Goal: Task Accomplishment & Management: Manage account settings

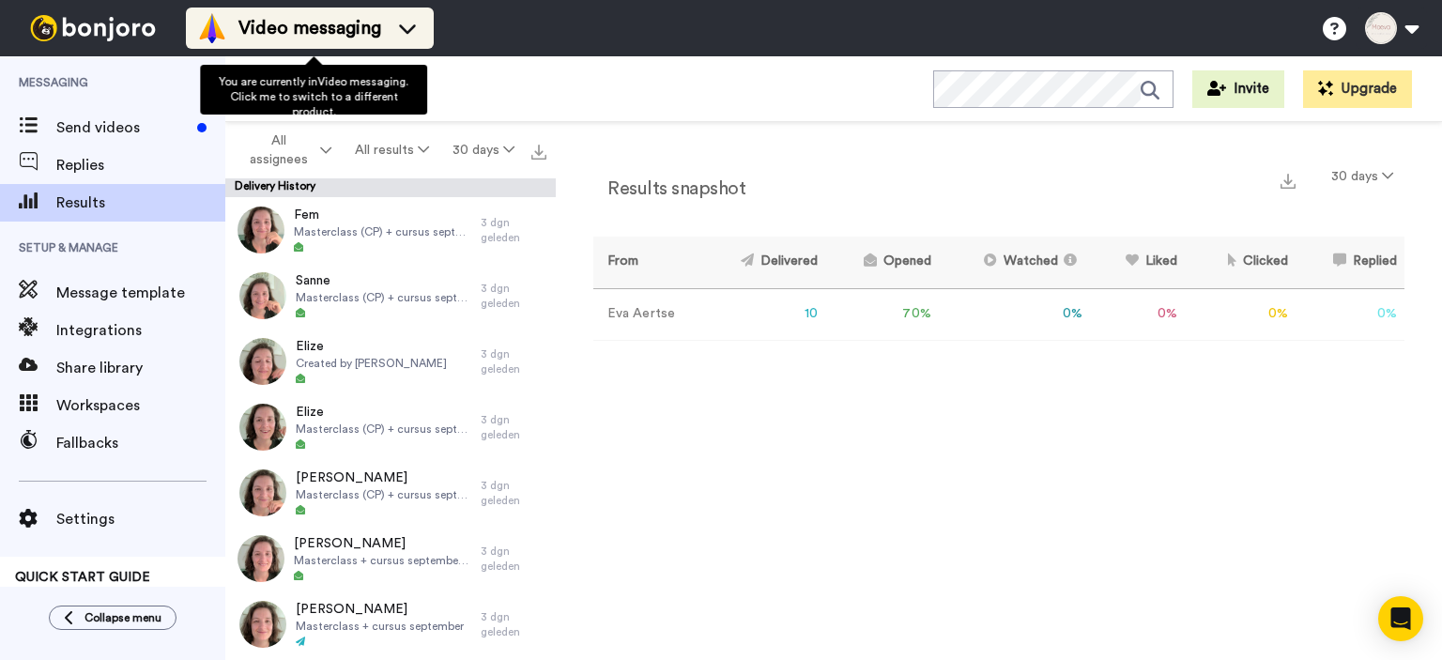
click at [416, 24] on icon at bounding box center [407, 28] width 30 height 19
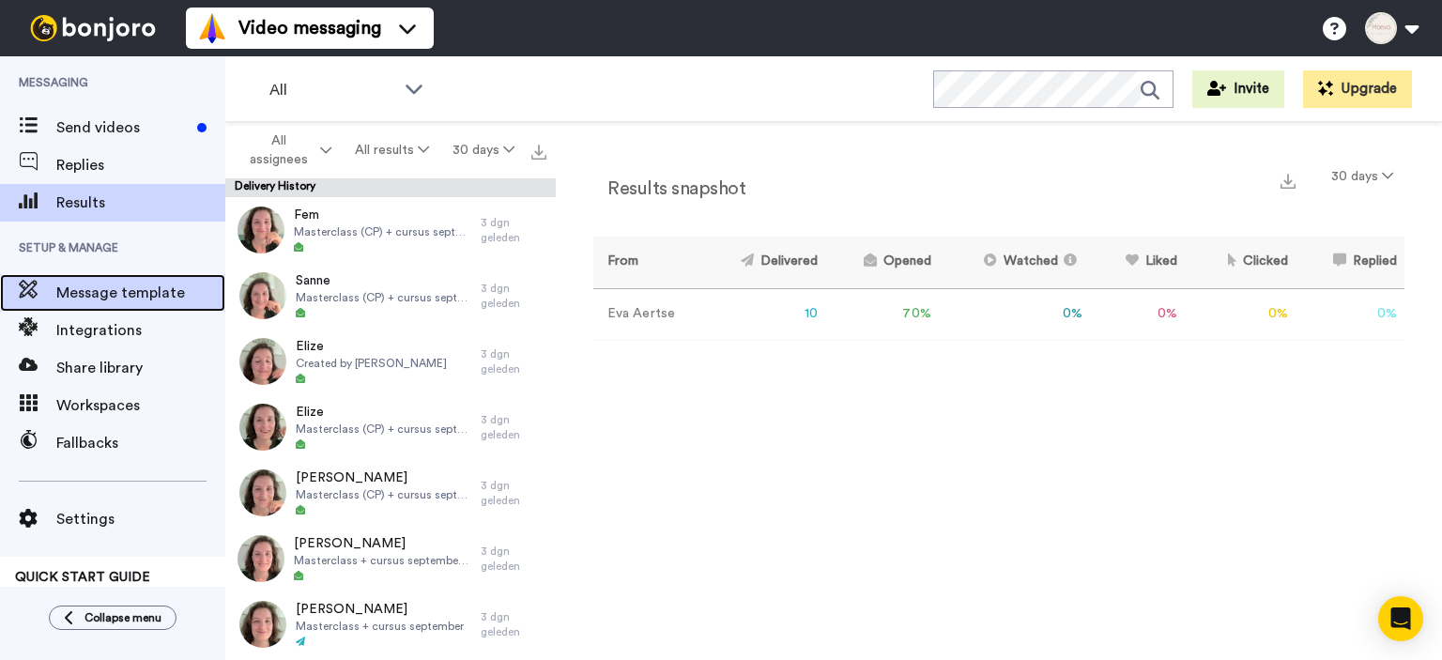
click at [99, 298] on span "Message template" at bounding box center [140, 293] width 169 height 23
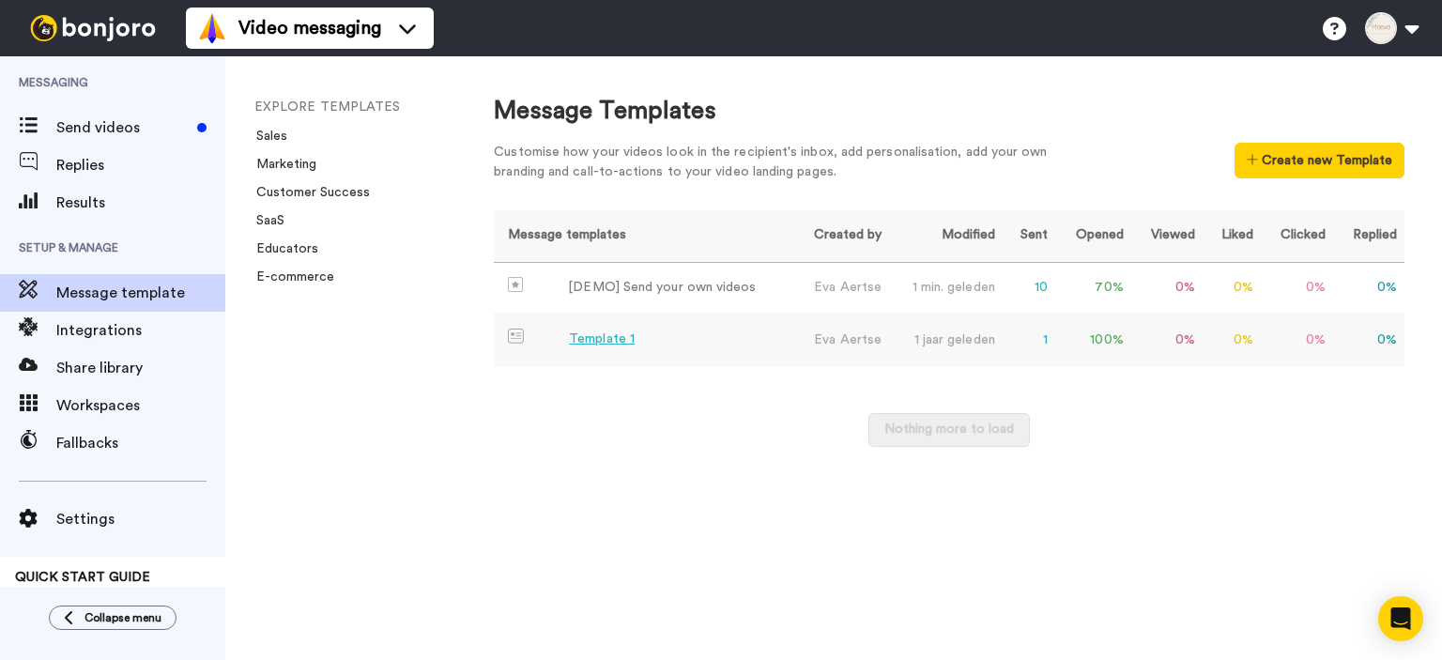
click at [574, 332] on div "Template 1" at bounding box center [602, 339] width 66 height 20
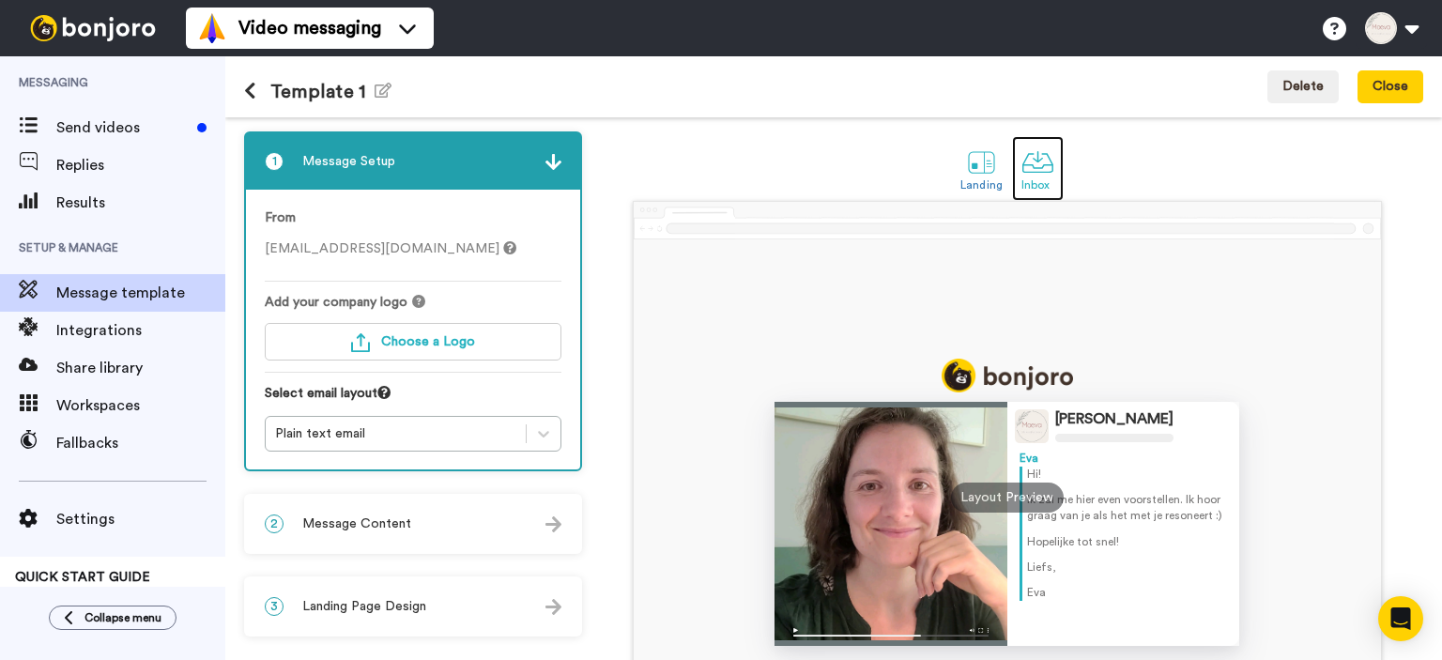
click at [1047, 165] on div at bounding box center [1037, 161] width 33 height 33
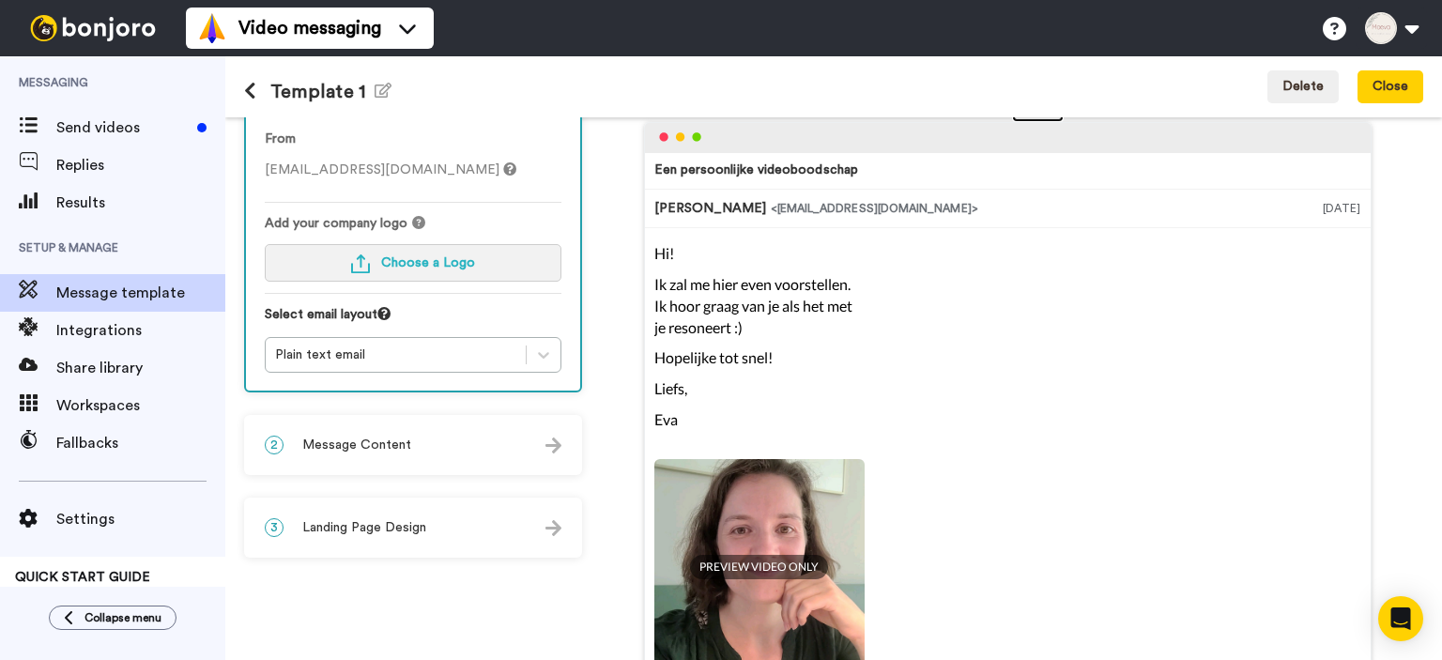
scroll to position [225, 0]
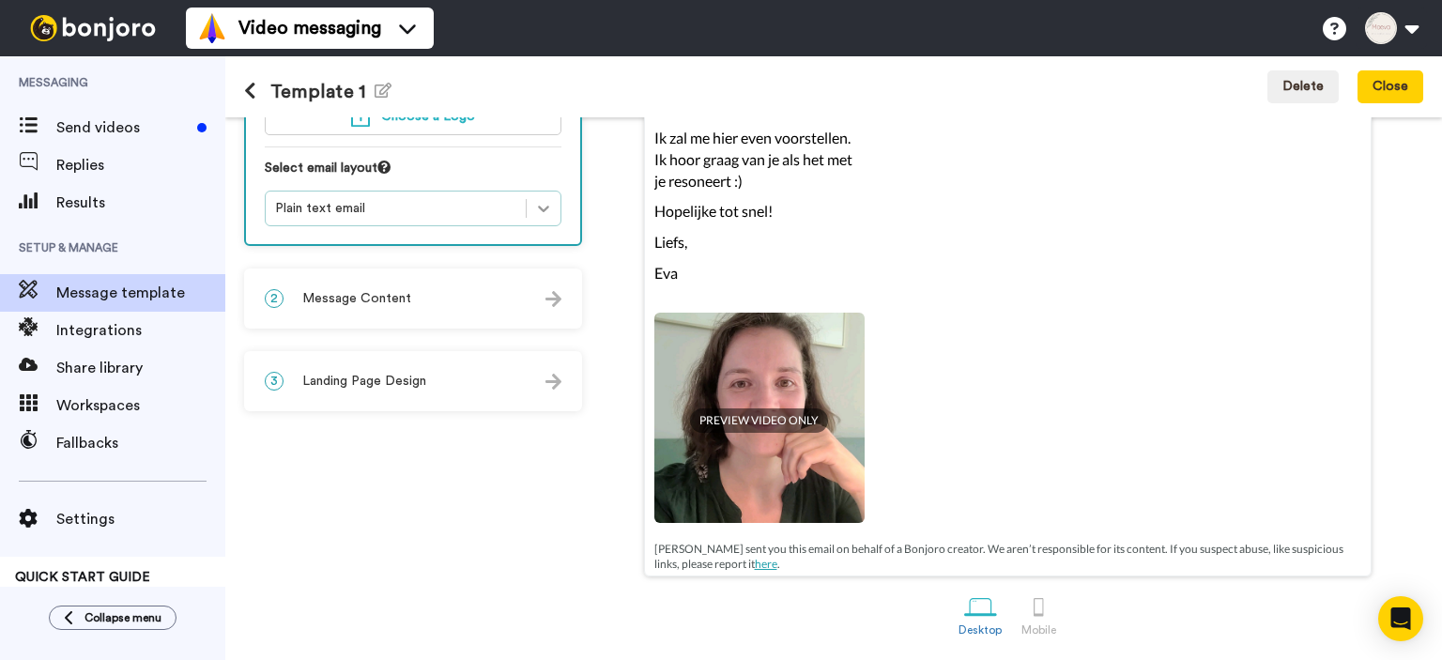
click at [549, 206] on icon at bounding box center [543, 209] width 11 height 7
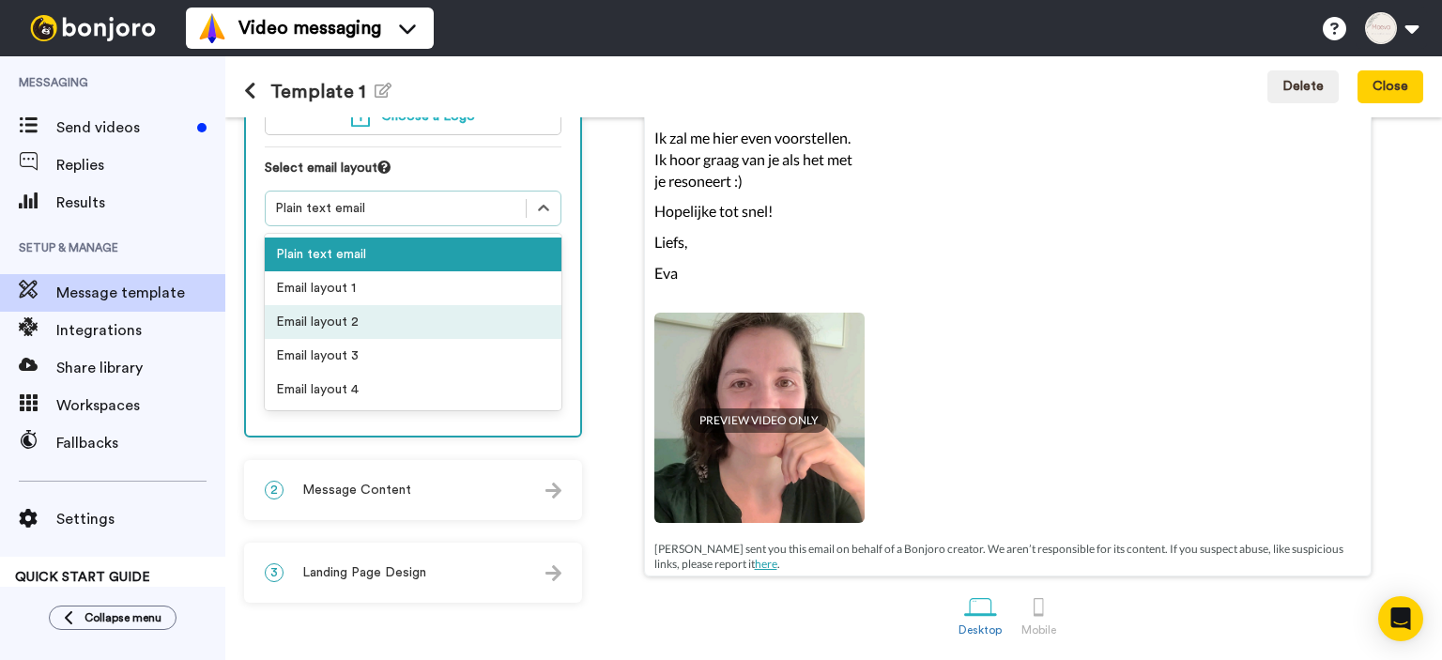
click at [294, 330] on div "Email layout 2" at bounding box center [413, 322] width 297 height 34
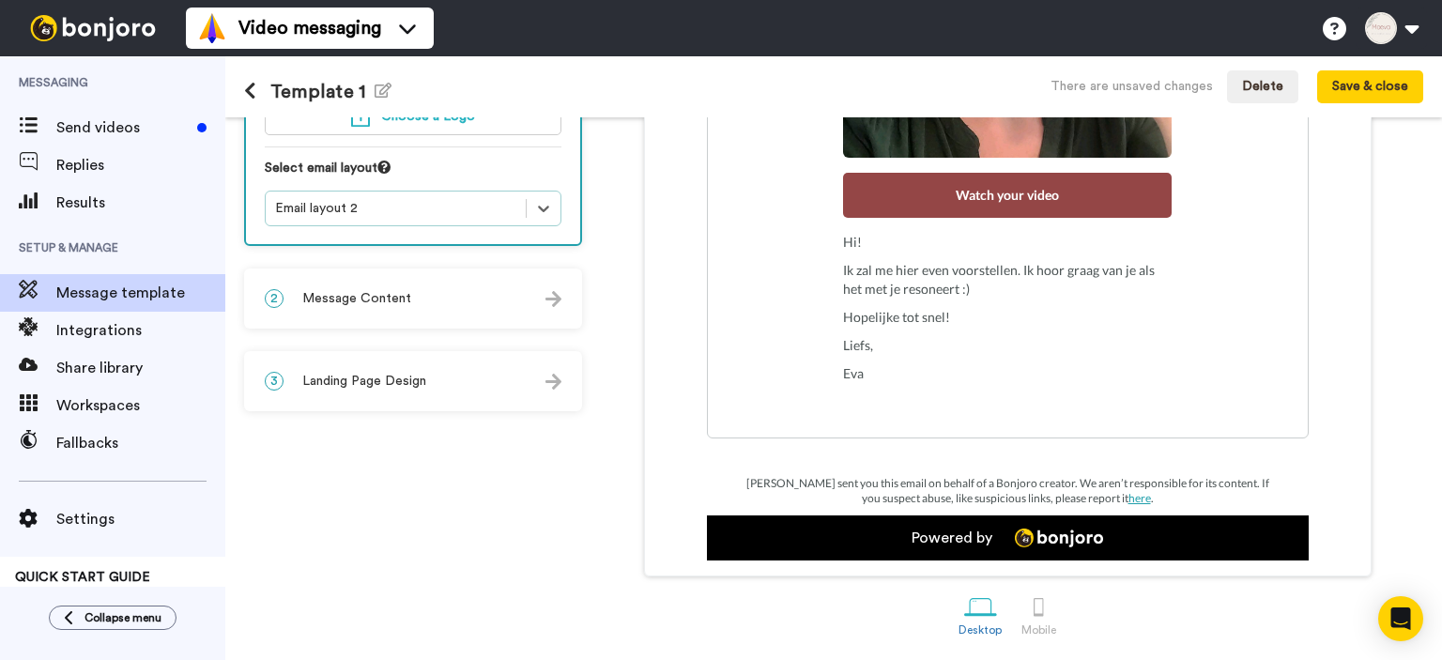
click at [471, 306] on div "2 Message Content" at bounding box center [413, 298] width 334 height 56
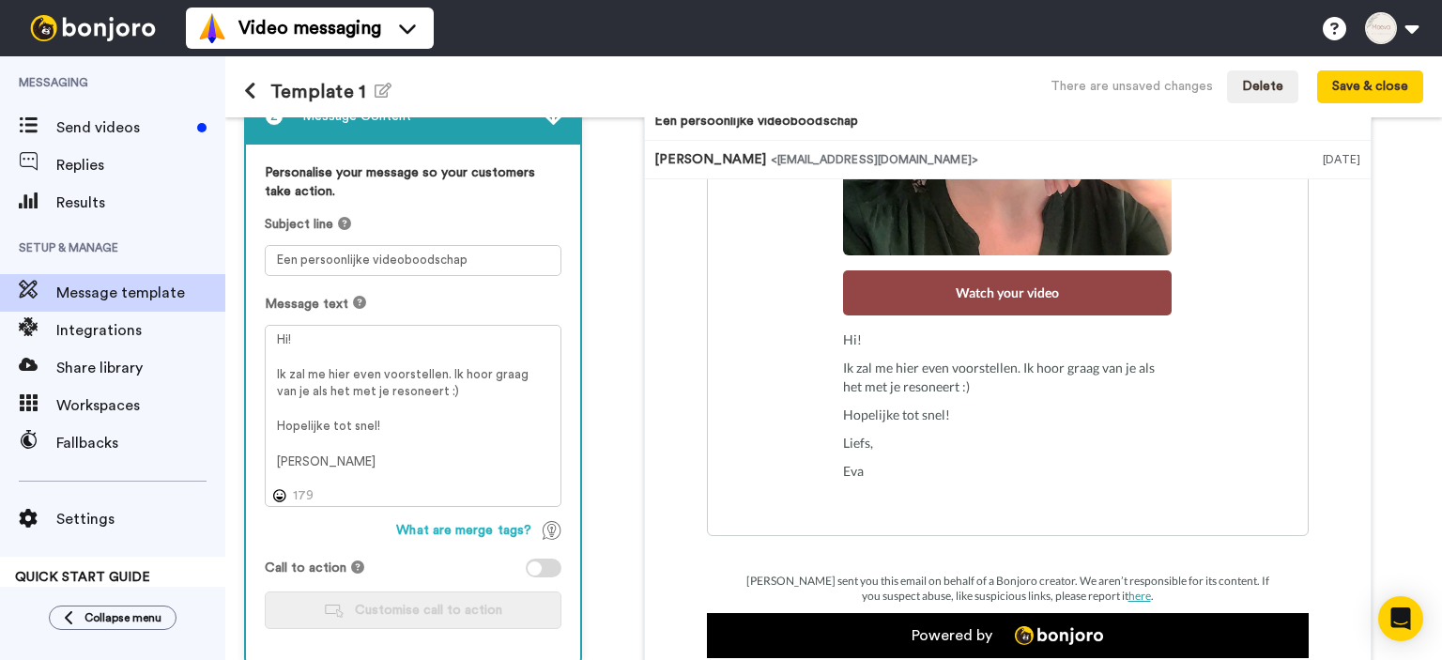
scroll to position [149, 0]
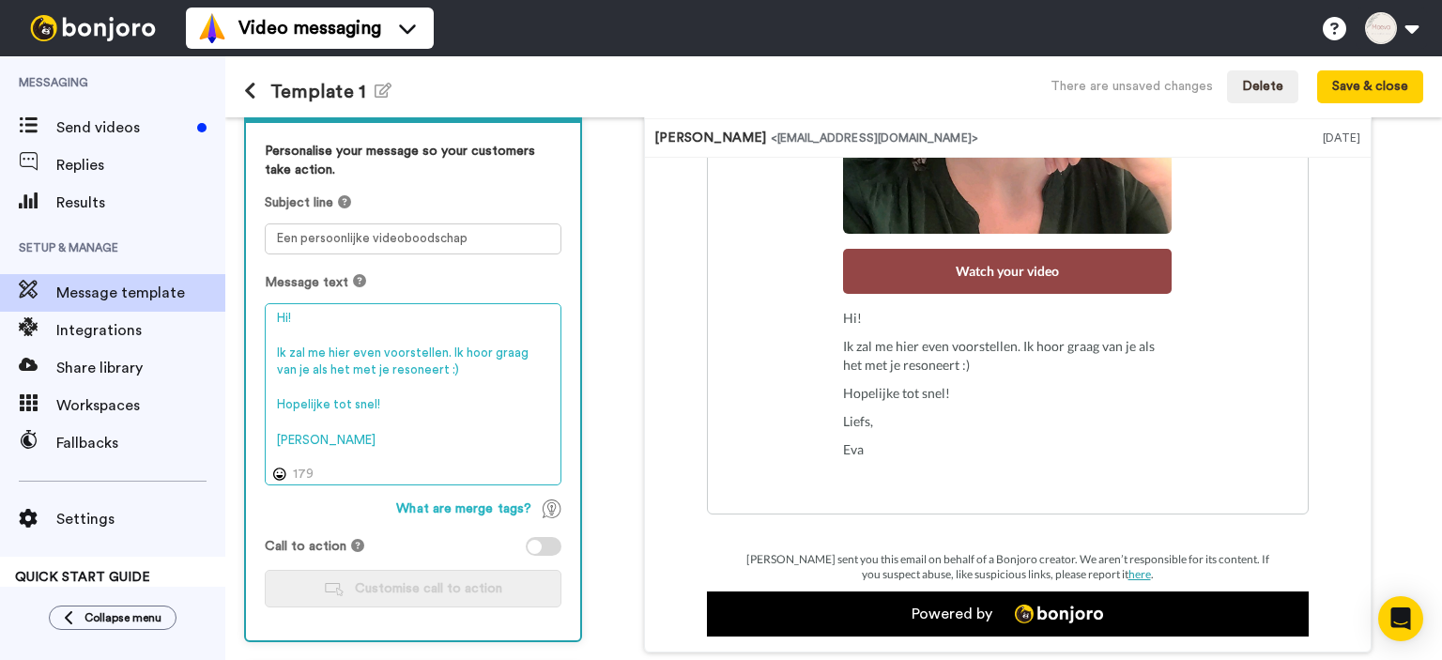
drag, startPoint x: 274, startPoint y: 346, endPoint x: 422, endPoint y: 377, distance: 151.5
click at [422, 377] on textarea "Hi! Ik zal me hier even voorstellen. Ik hoor graag van je als het met je resone…" at bounding box center [413, 394] width 297 height 183
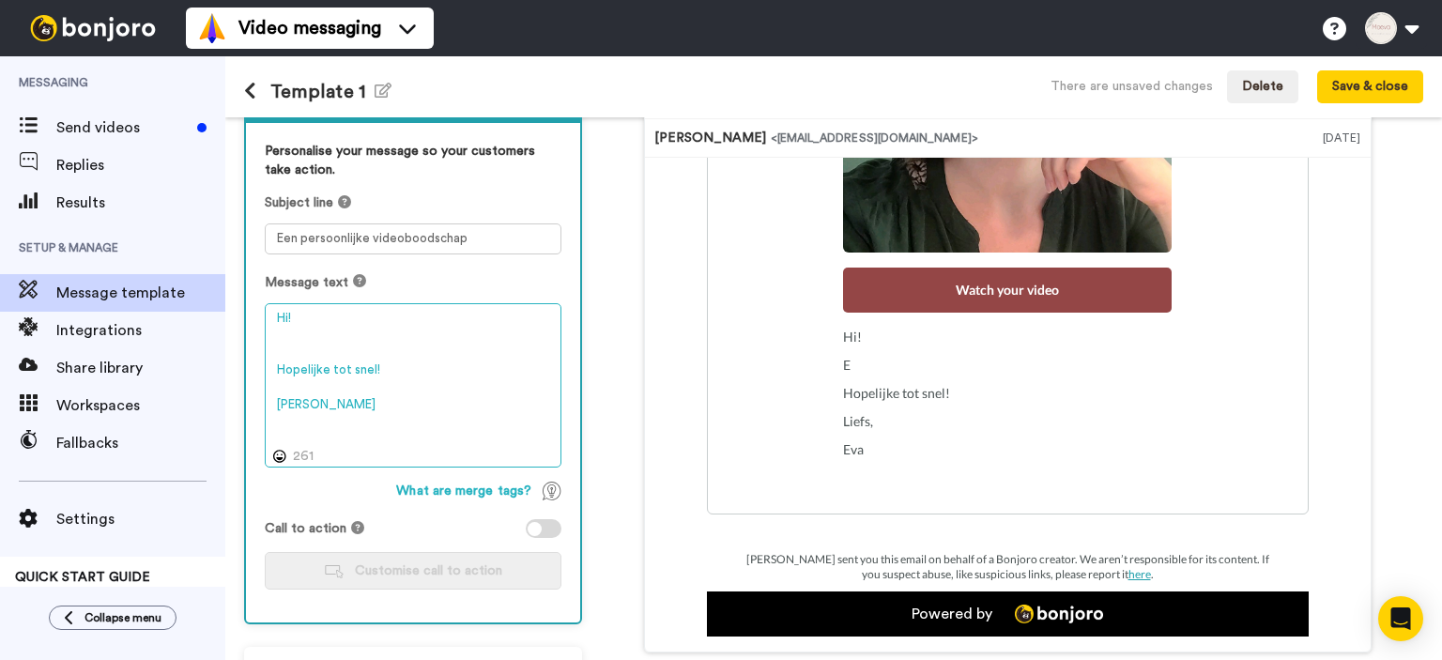
scroll to position [355, 0]
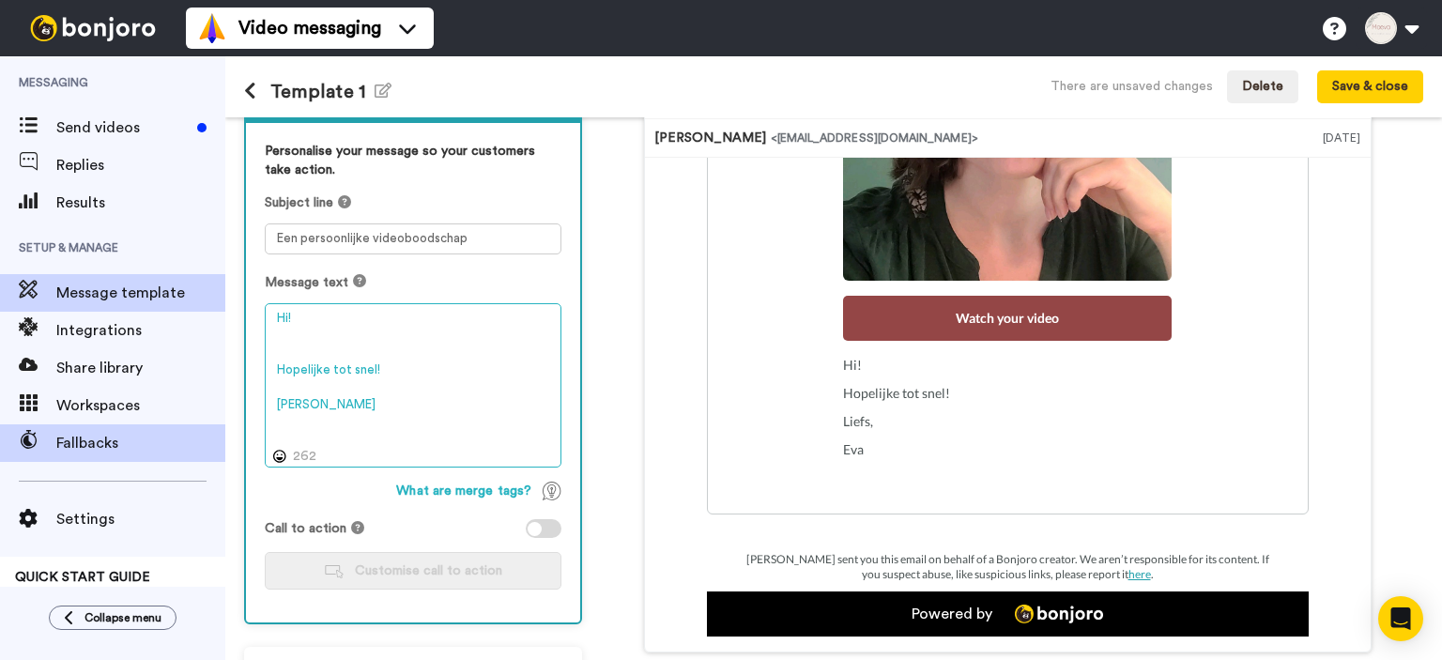
type textarea "Hi! Hopelijke tot snel! Liefs, Eva"
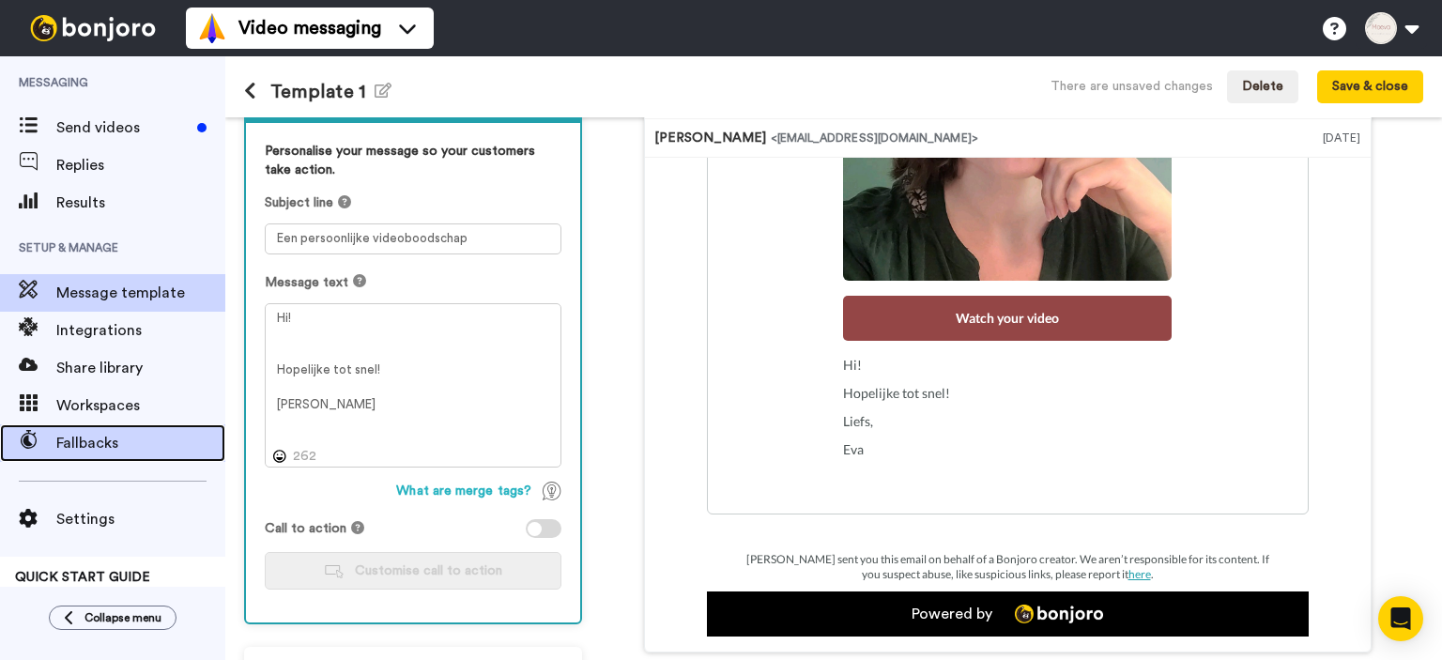
click at [84, 434] on span "Fallbacks" at bounding box center [140, 443] width 169 height 23
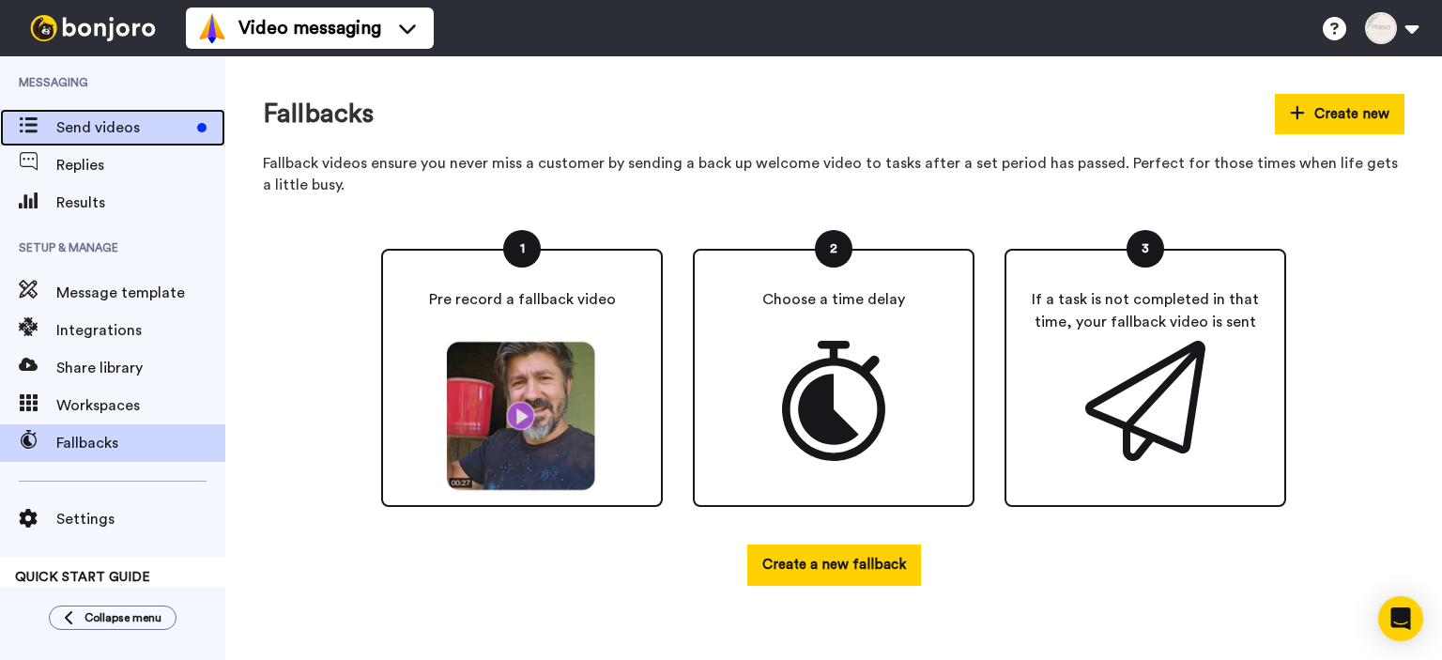
click at [89, 123] on span "Send videos" at bounding box center [122, 127] width 133 height 23
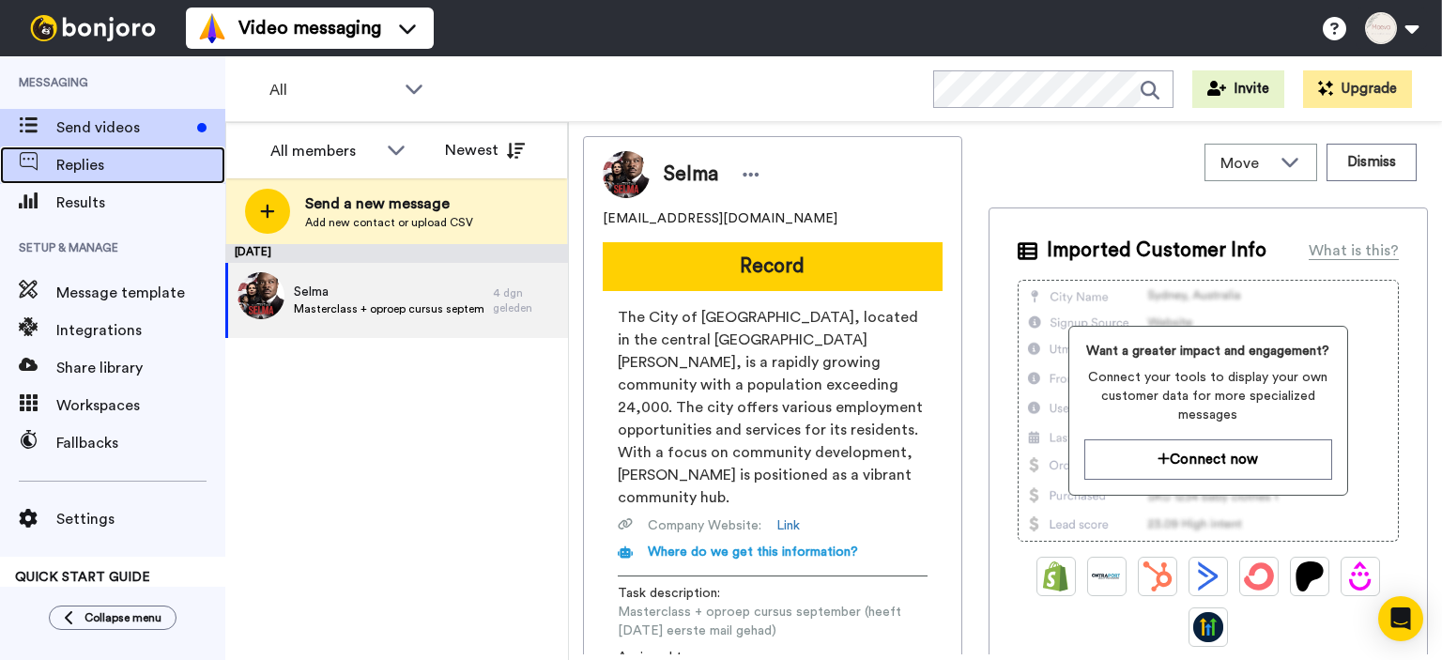
click at [91, 167] on span "Replies" at bounding box center [140, 165] width 169 height 23
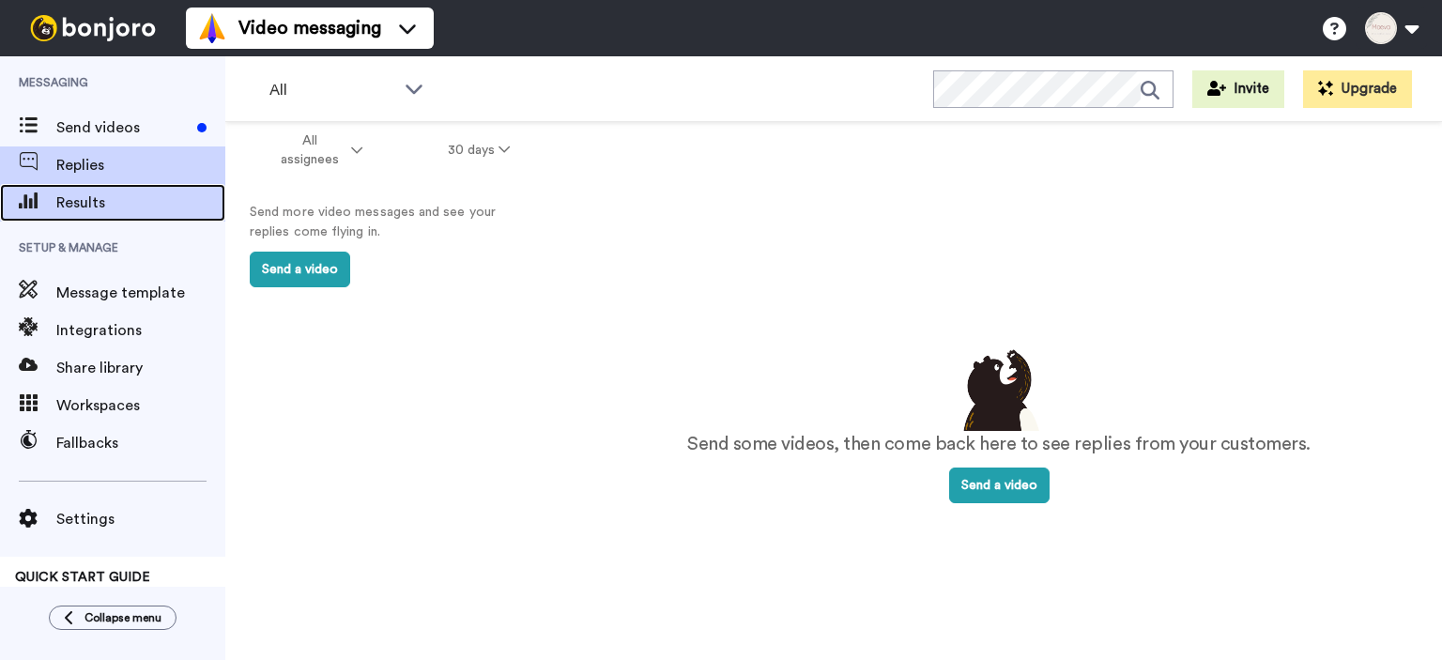
click at [83, 204] on span "Results" at bounding box center [140, 202] width 169 height 23
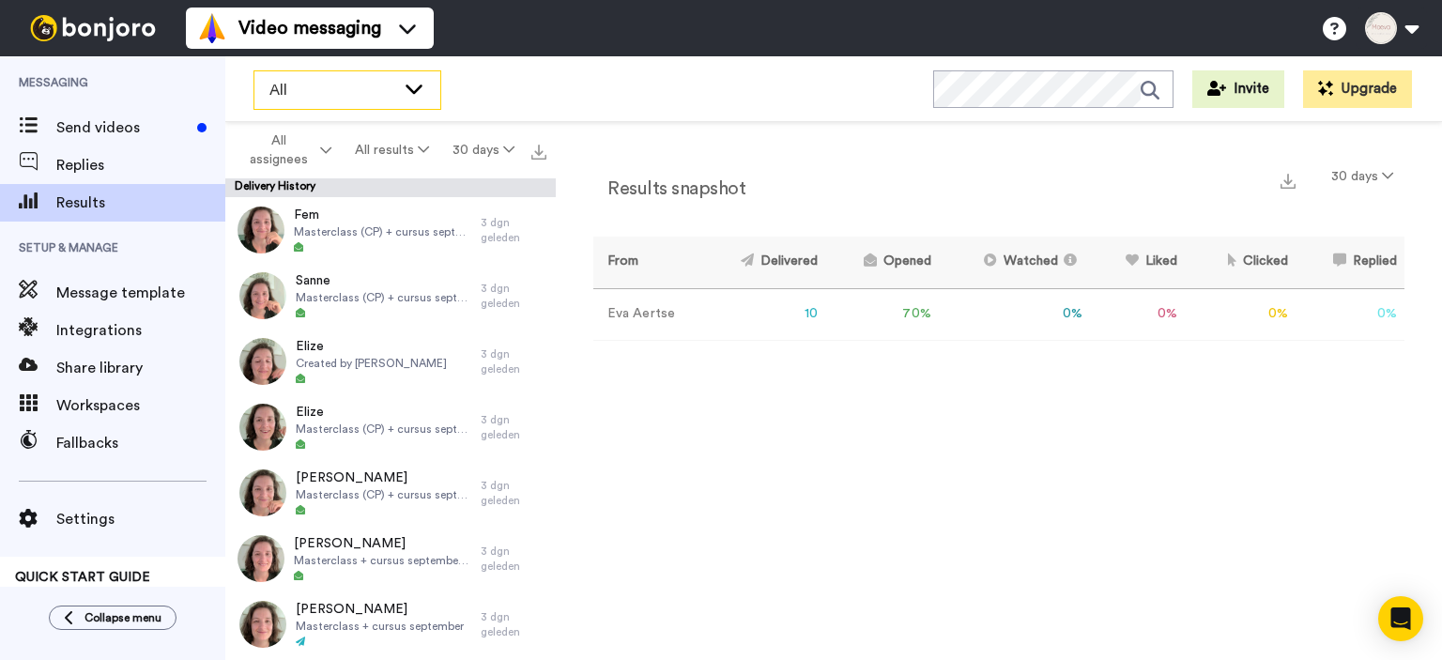
click at [430, 85] on div "All" at bounding box center [347, 90] width 186 height 38
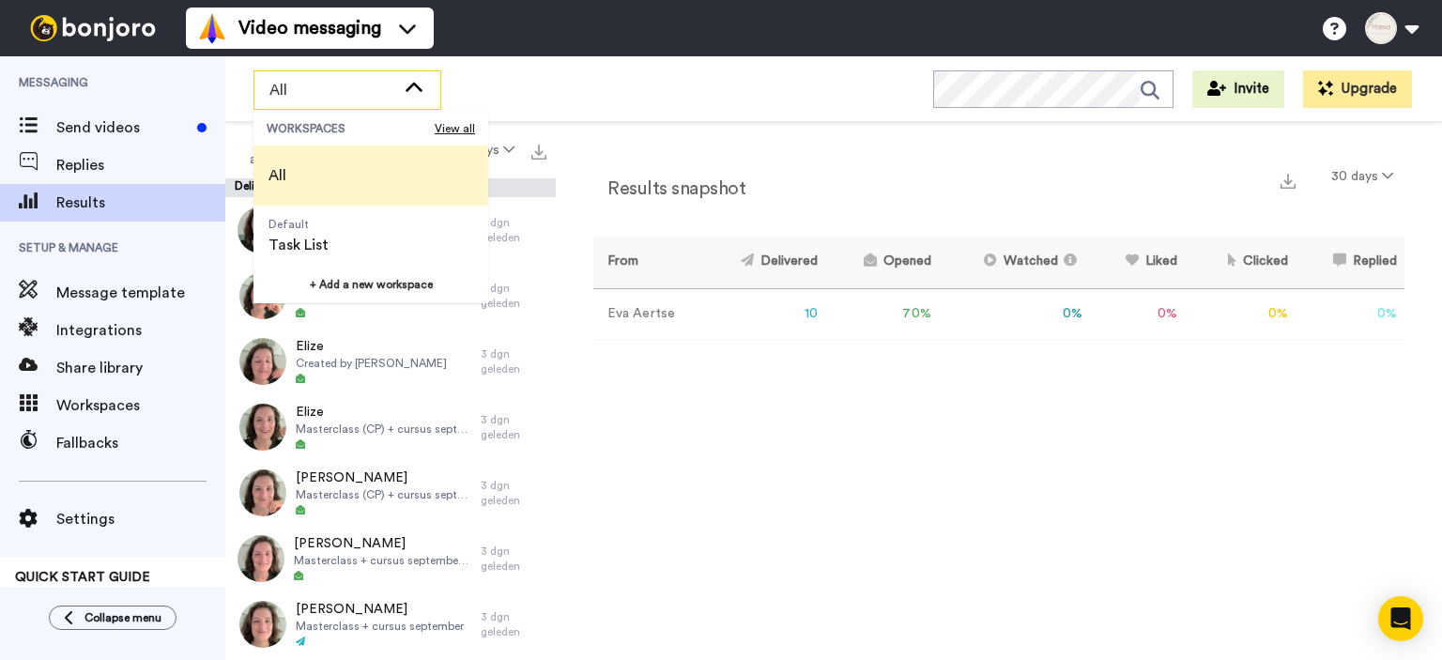
click at [430, 85] on div "All" at bounding box center [347, 90] width 186 height 38
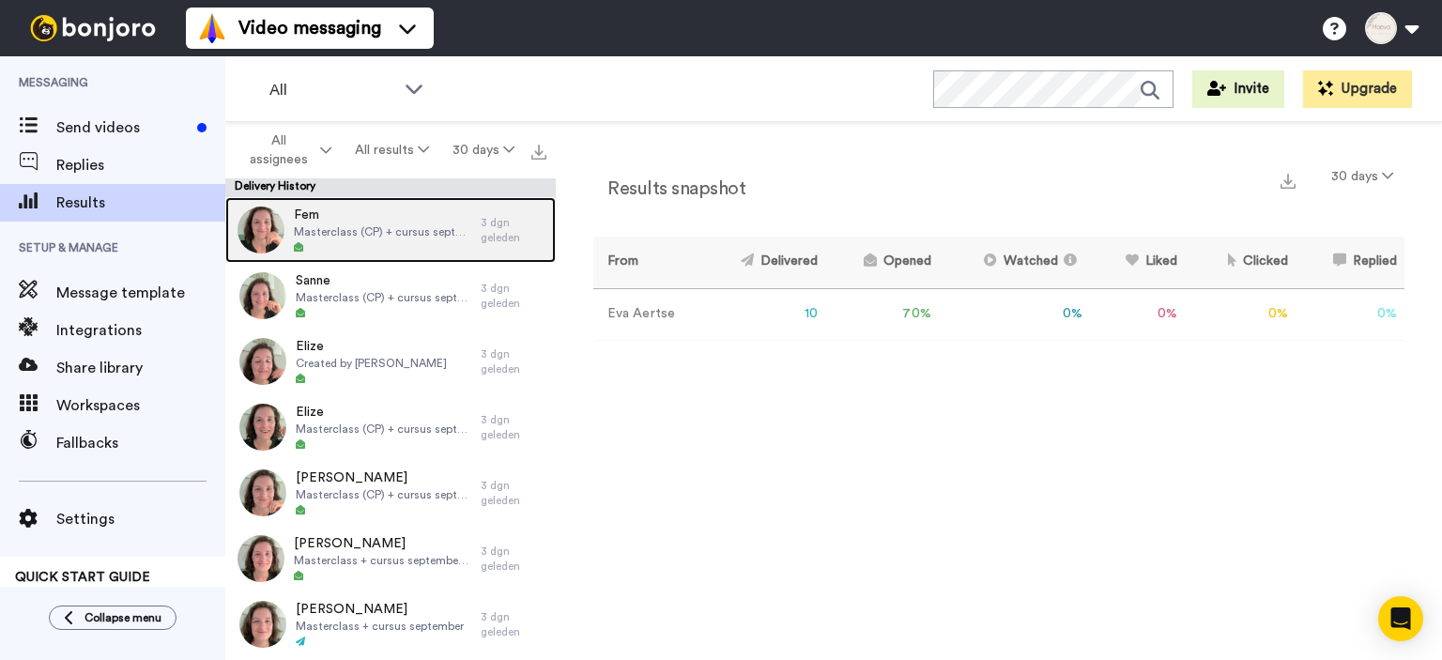
click at [377, 221] on span "Fem" at bounding box center [382, 215] width 177 height 19
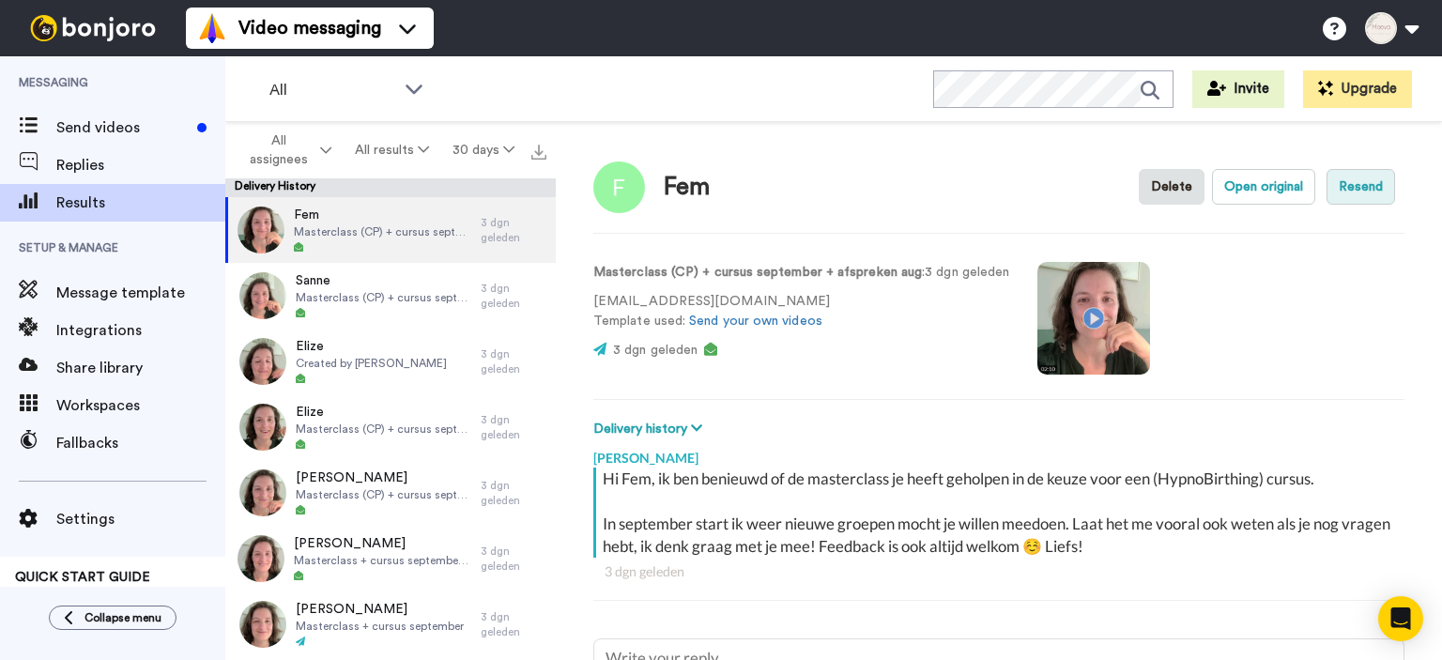
click at [1361, 182] on button "Resend" at bounding box center [1360, 187] width 69 height 36
click at [1263, 184] on button "Open original" at bounding box center [1263, 187] width 103 height 36
click at [1365, 186] on button "Resend" at bounding box center [1360, 187] width 69 height 36
click at [283, 147] on span "All assignees" at bounding box center [278, 150] width 76 height 38
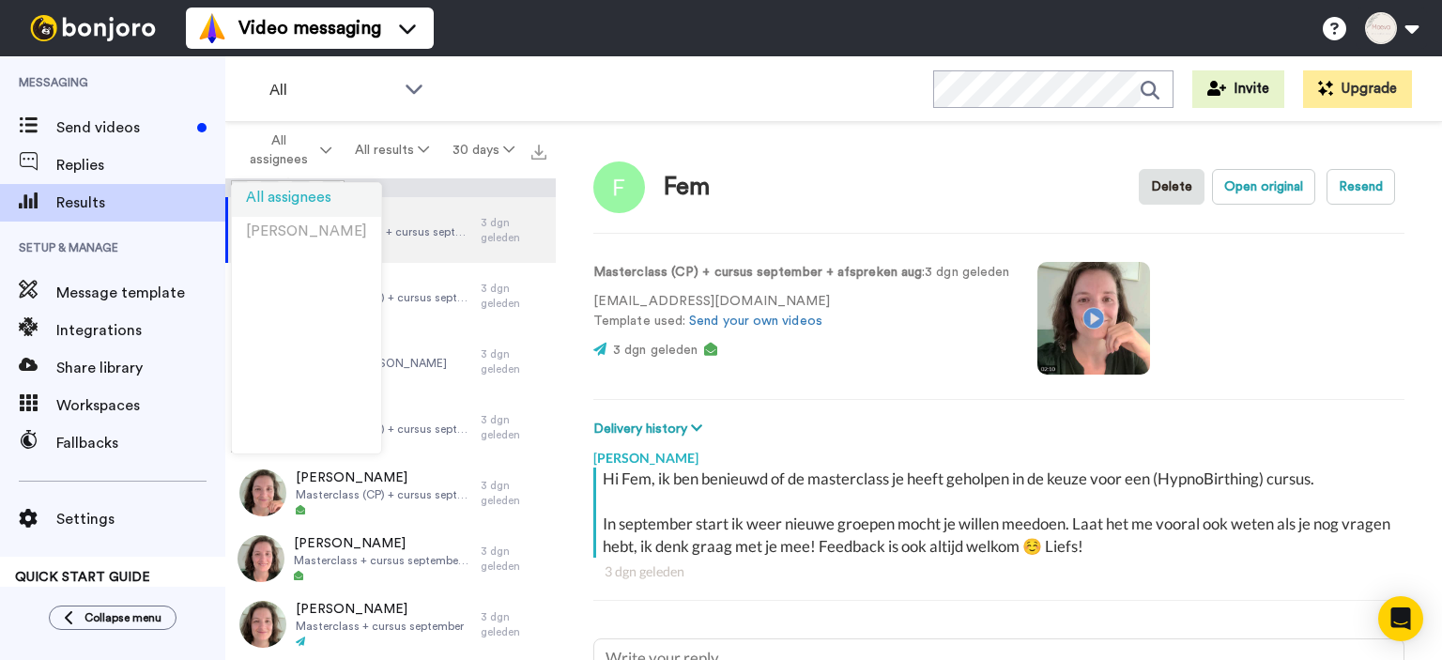
click at [279, 204] on span "All assignees" at bounding box center [288, 198] width 85 height 14
type textarea "x"
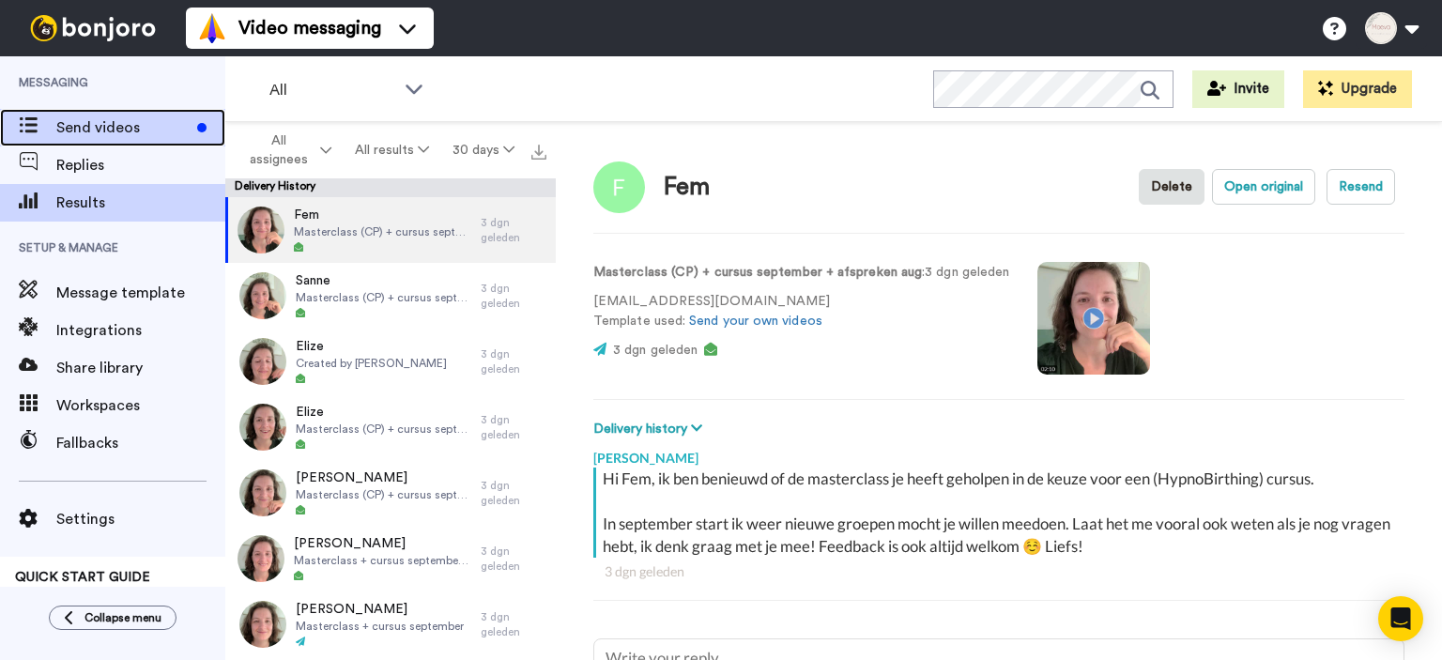
click at [174, 124] on span "Send videos" at bounding box center [122, 127] width 133 height 23
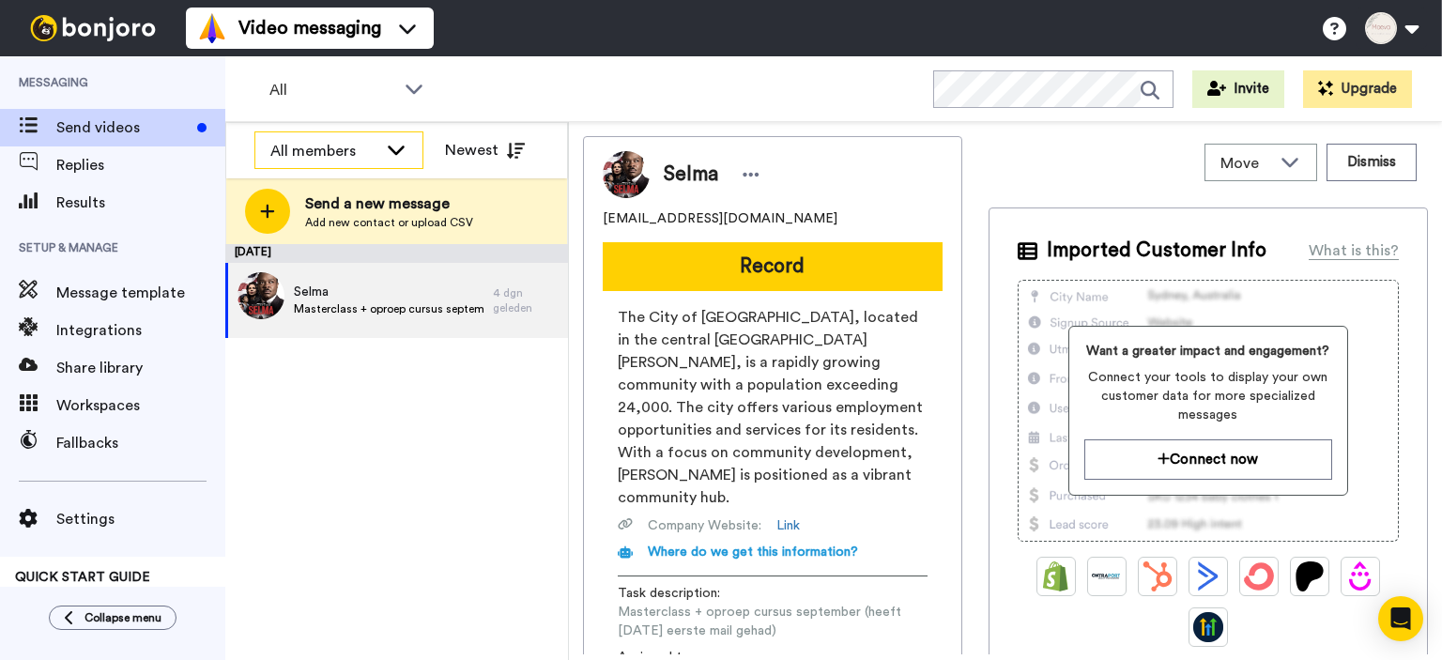
click at [407, 143] on icon at bounding box center [396, 149] width 23 height 19
click at [418, 92] on icon at bounding box center [414, 88] width 23 height 19
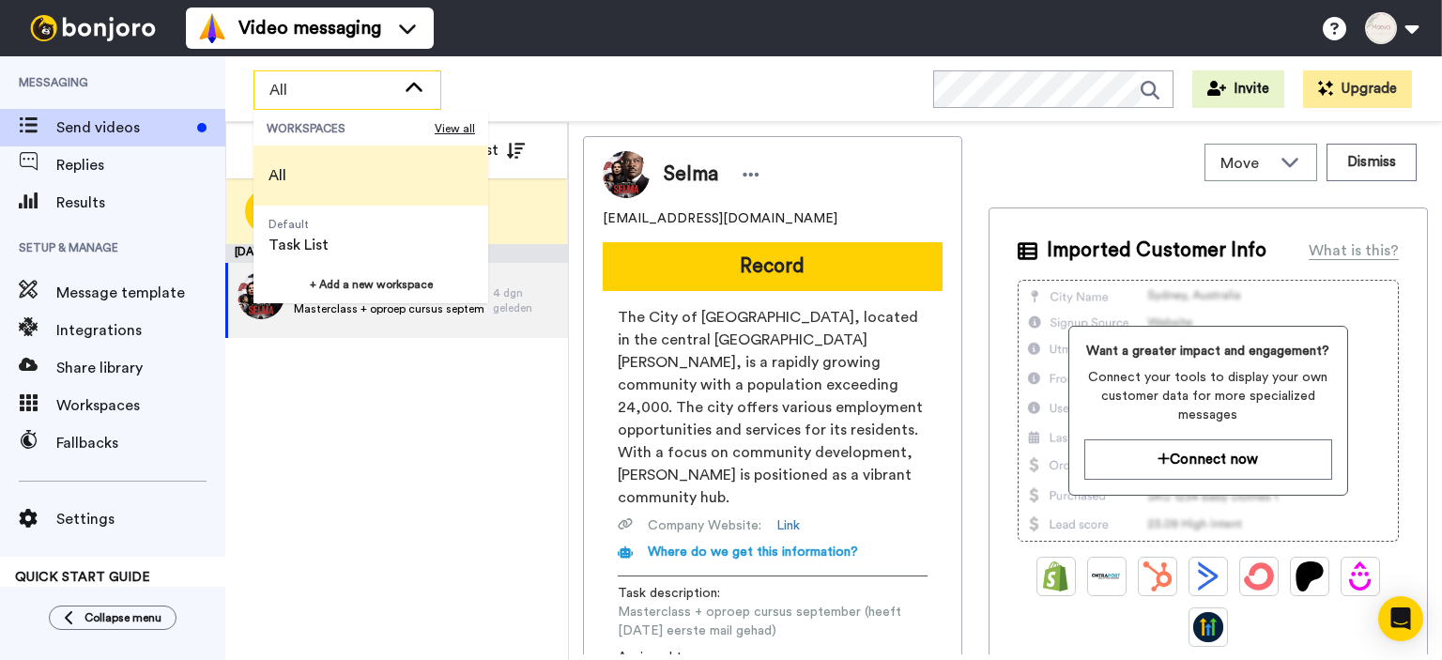
click at [418, 92] on icon at bounding box center [414, 88] width 23 height 19
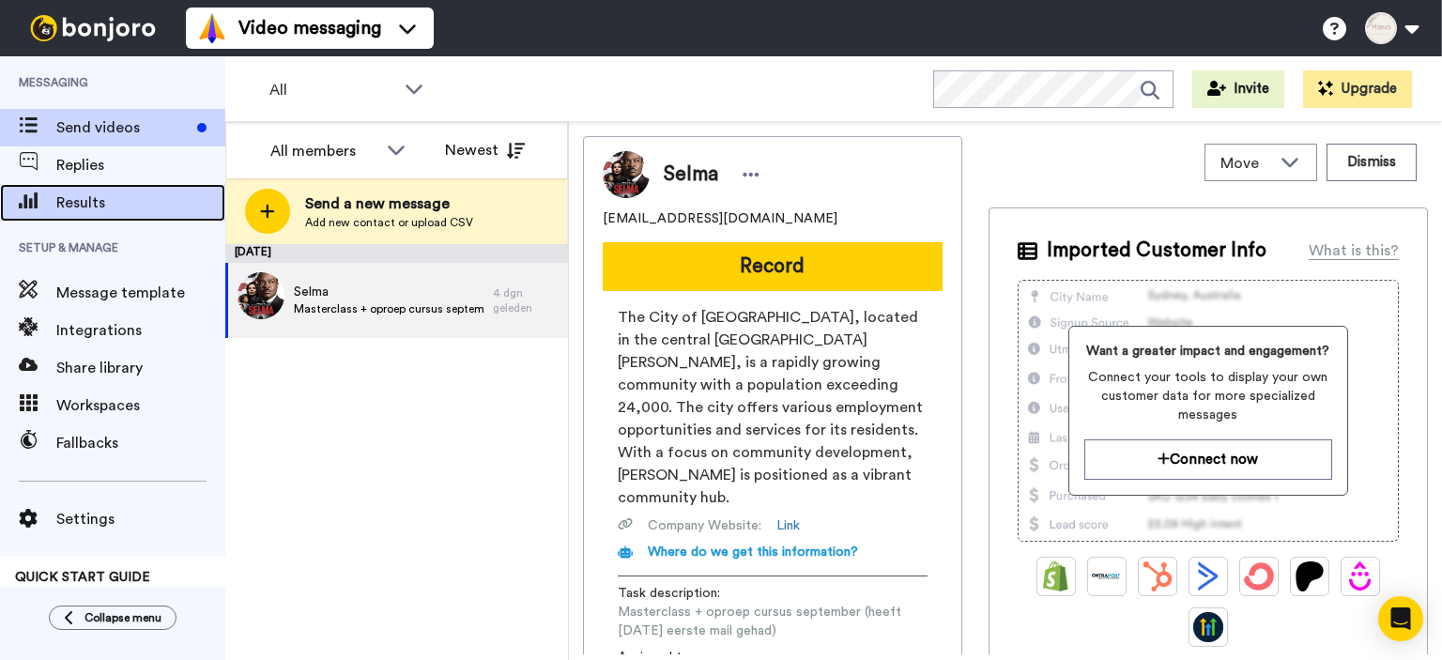
click at [87, 208] on span "Results" at bounding box center [140, 202] width 169 height 23
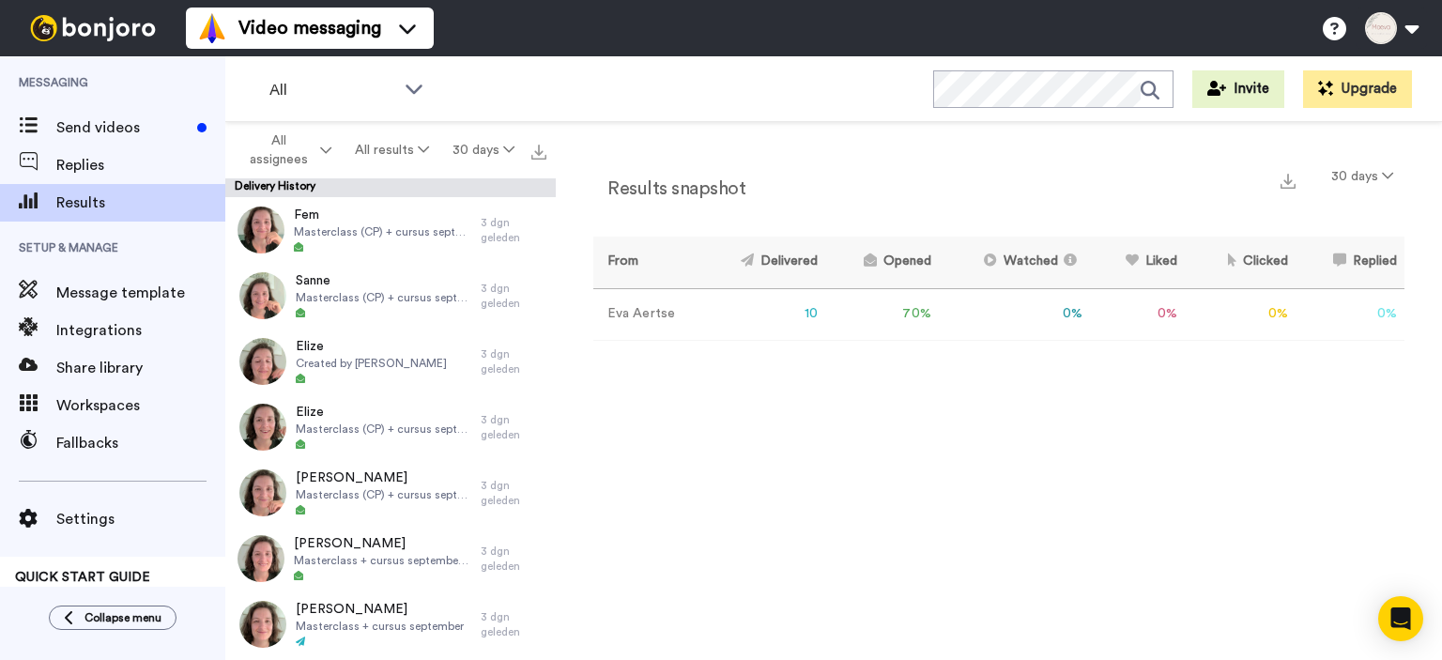
click at [809, 313] on td "10" at bounding box center [762, 314] width 125 height 52
click at [783, 262] on th "Delivered" at bounding box center [762, 263] width 125 height 52
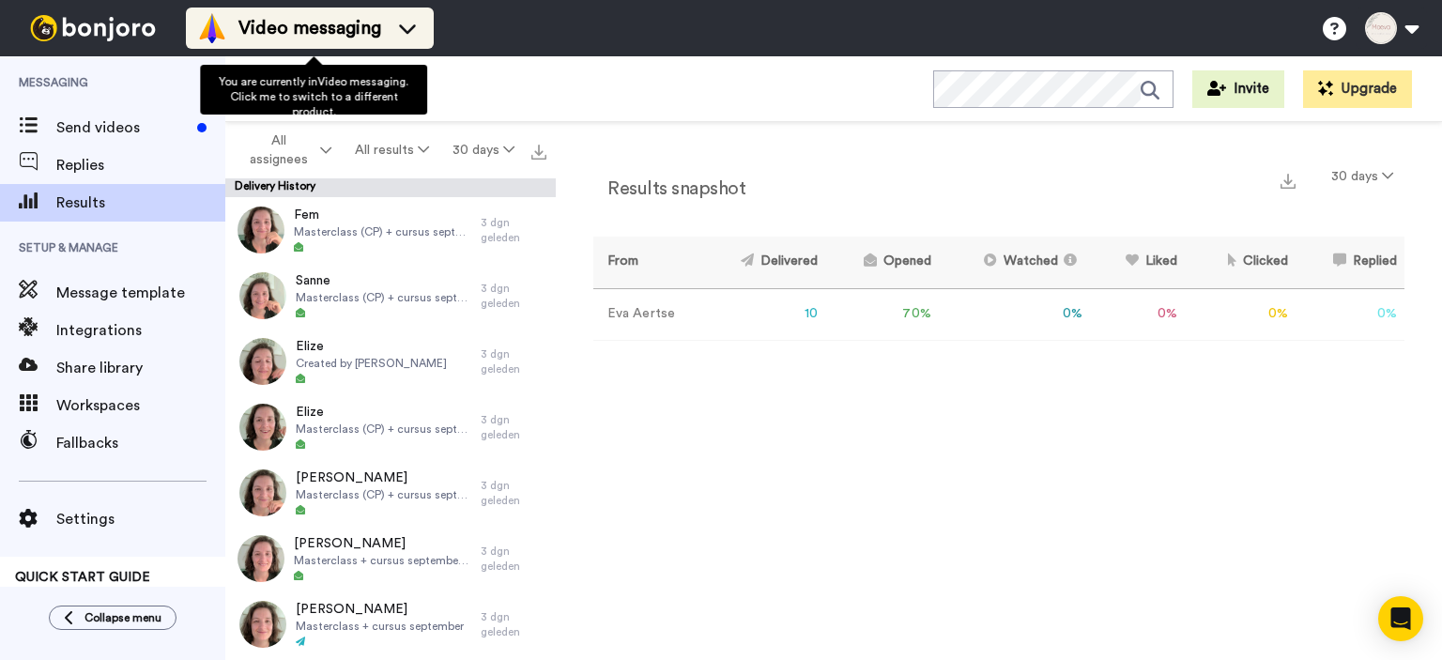
click at [420, 23] on icon at bounding box center [407, 28] width 30 height 19
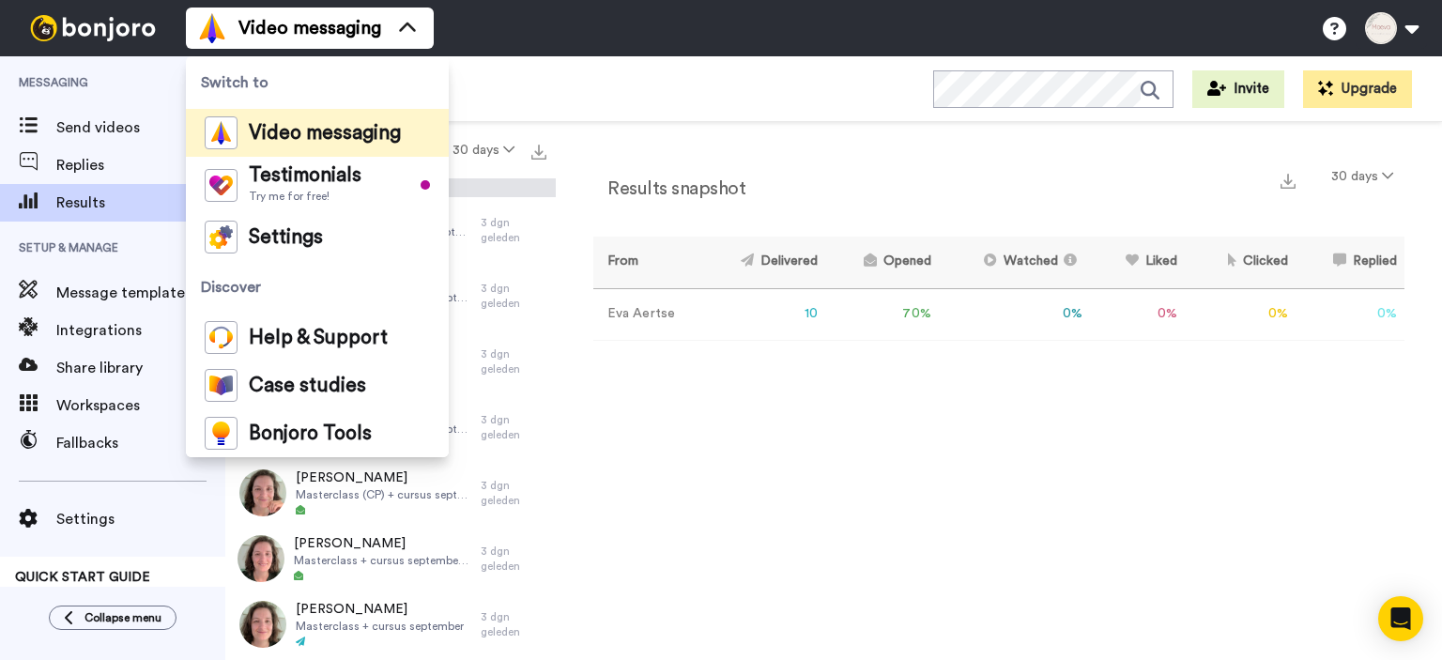
click at [798, 397] on div "Results snapshot 30 days From Delivered Opened Watched Liked Clicked Replied Fa…" at bounding box center [999, 395] width 886 height 547
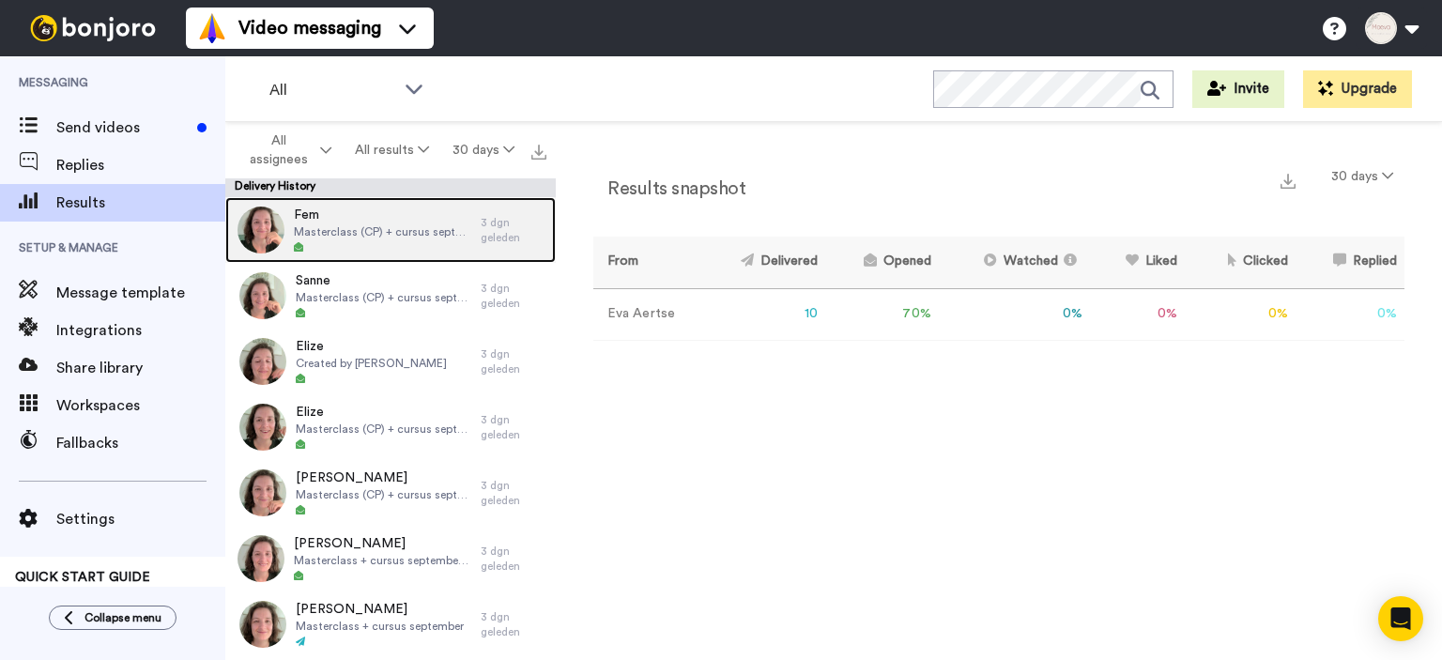
click at [366, 217] on span "Fem" at bounding box center [382, 215] width 177 height 19
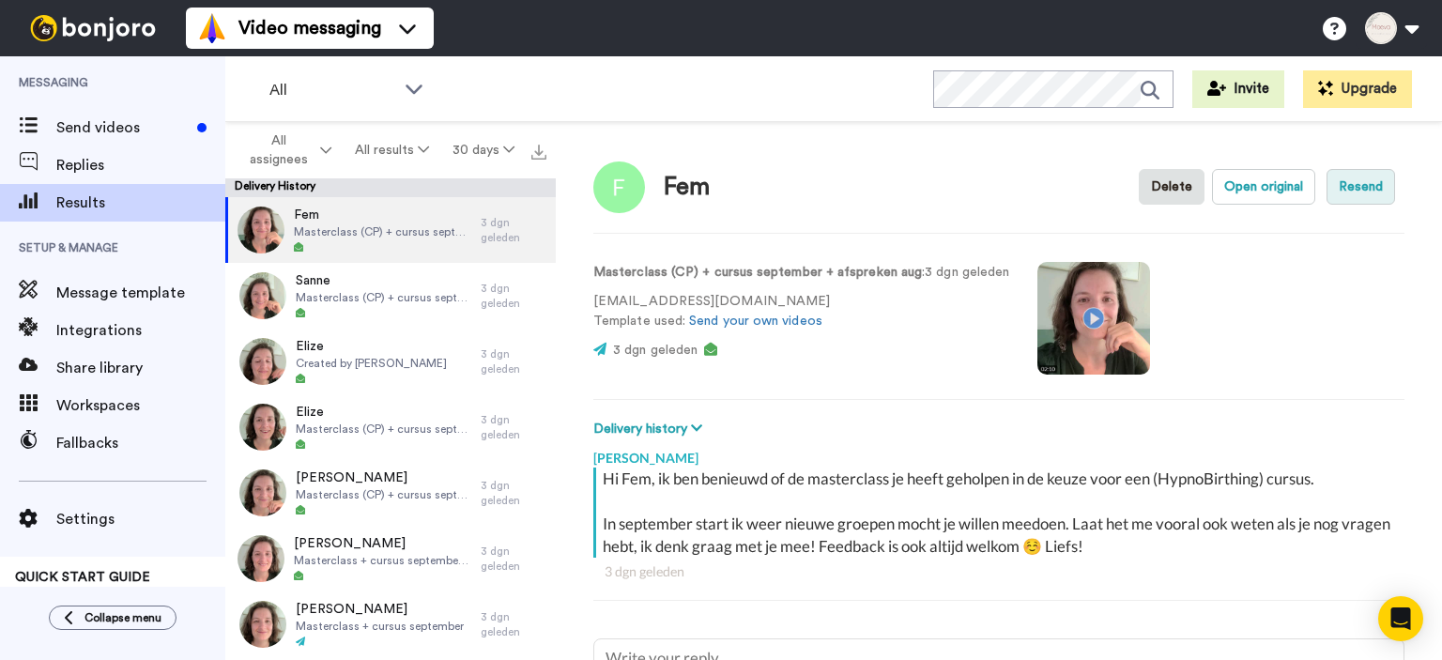
click at [1349, 200] on button "Resend" at bounding box center [1360, 187] width 69 height 36
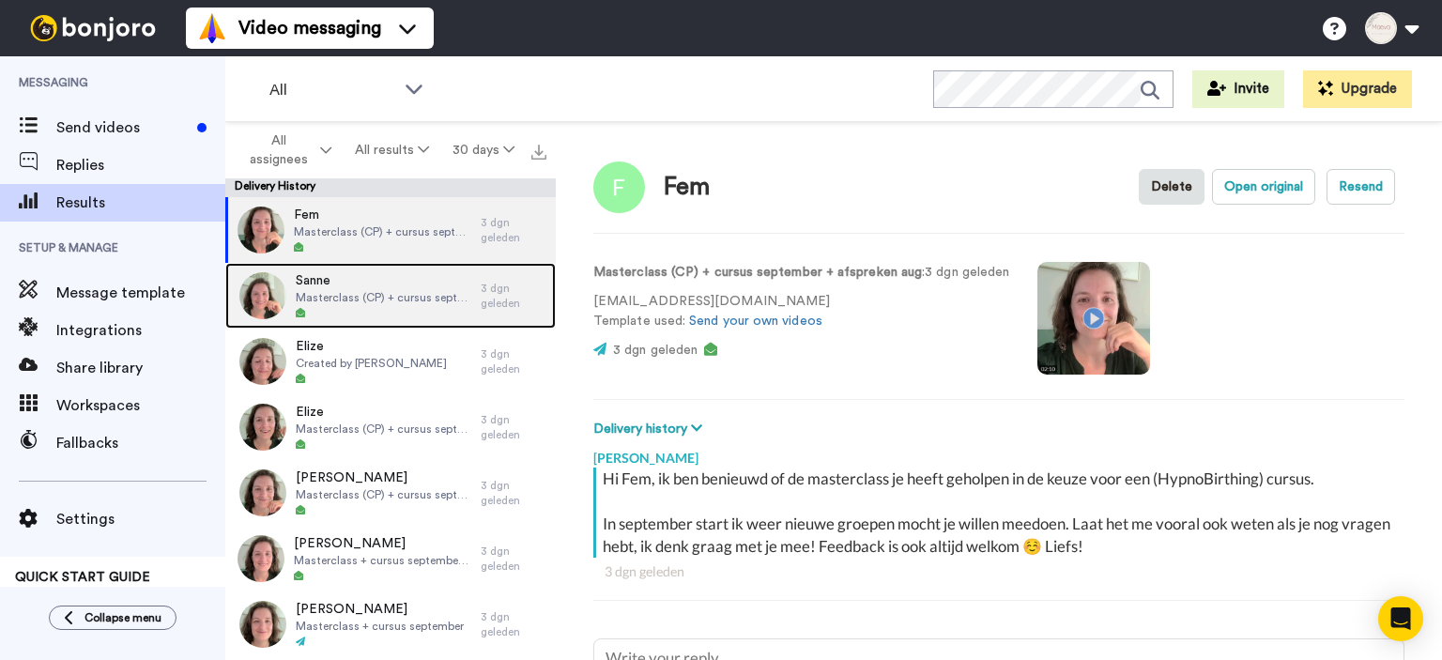
click at [412, 295] on span "Masterclass (CP) + cursus september" at bounding box center [384, 297] width 176 height 15
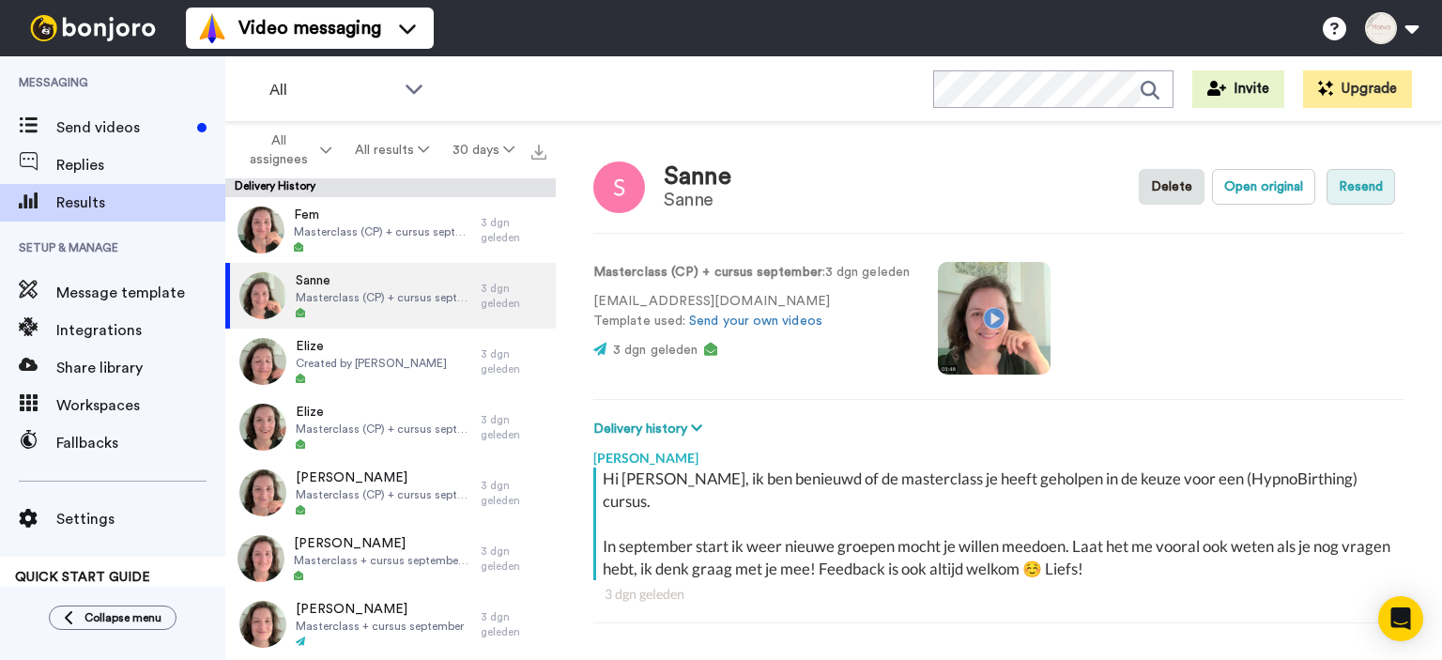
click at [1368, 190] on button "Resend" at bounding box center [1360, 187] width 69 height 36
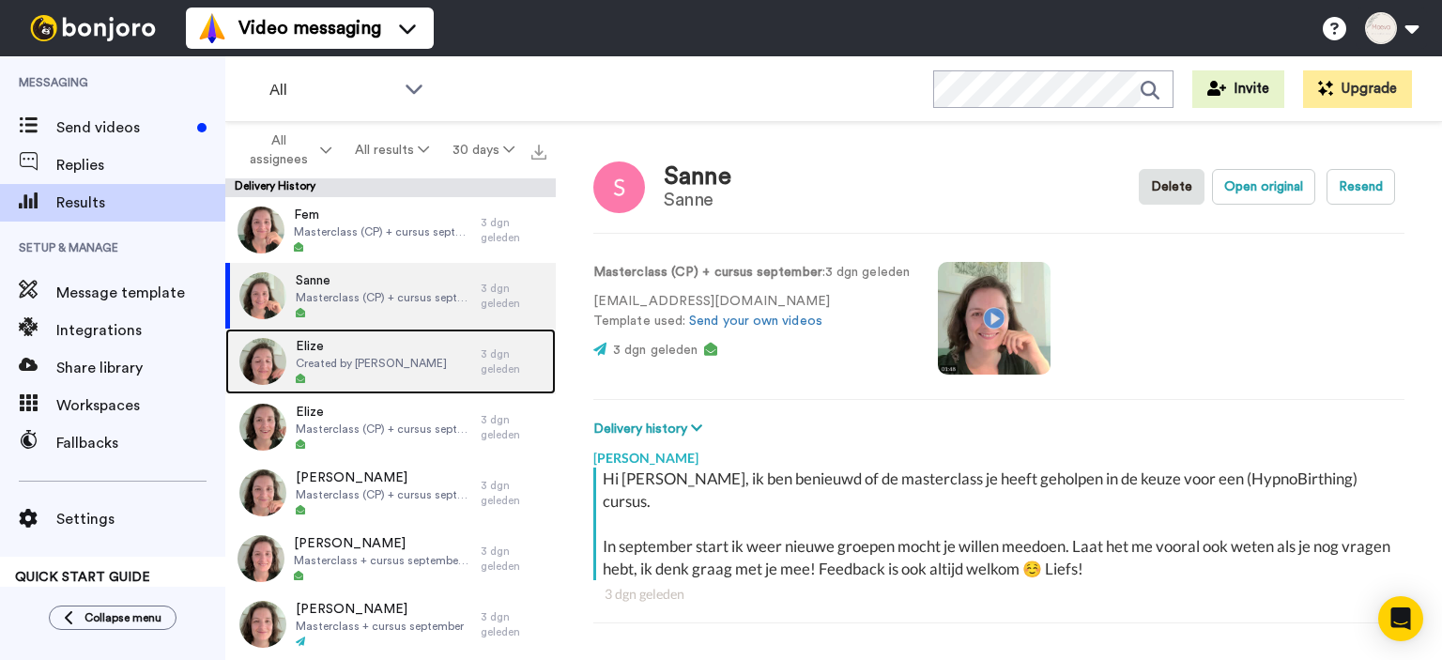
click at [362, 358] on span "Created by Eva Aertse" at bounding box center [371, 363] width 151 height 15
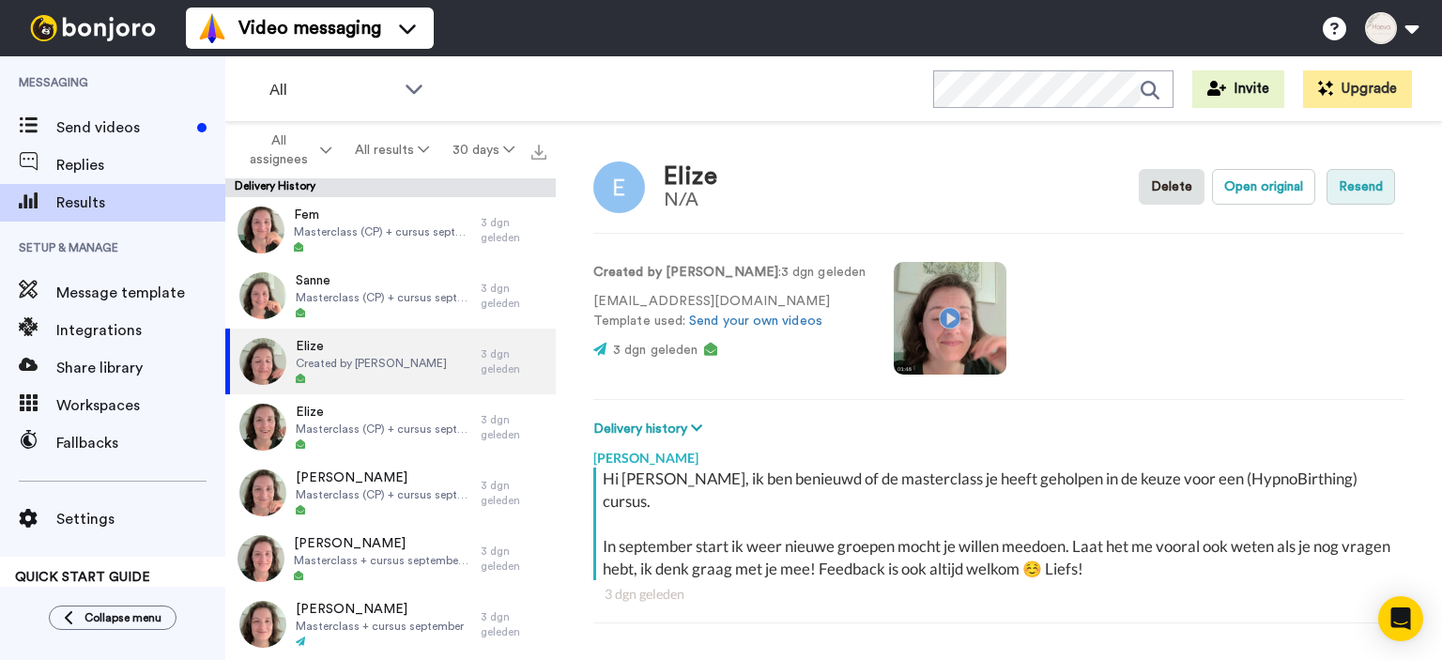
click at [1353, 186] on button "Resend" at bounding box center [1360, 187] width 69 height 36
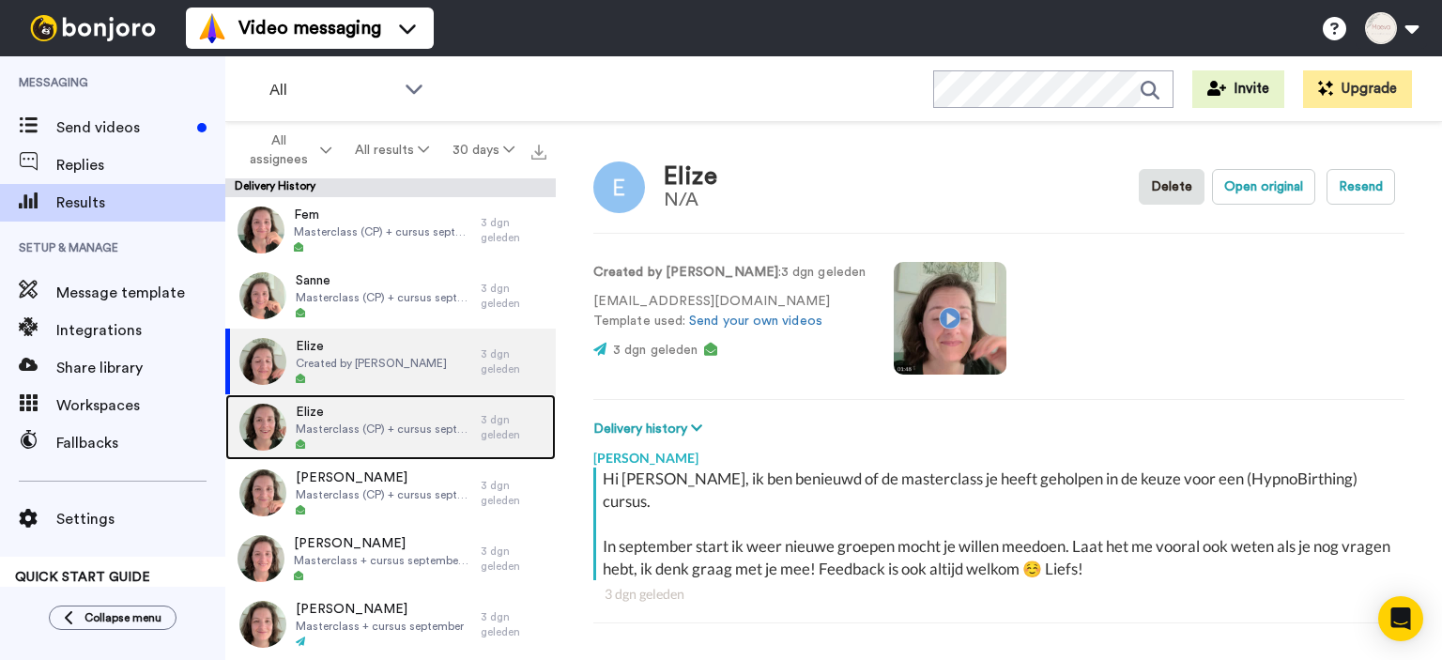
click at [377, 426] on span "Masterclass (CP) + cursus september" at bounding box center [384, 428] width 176 height 15
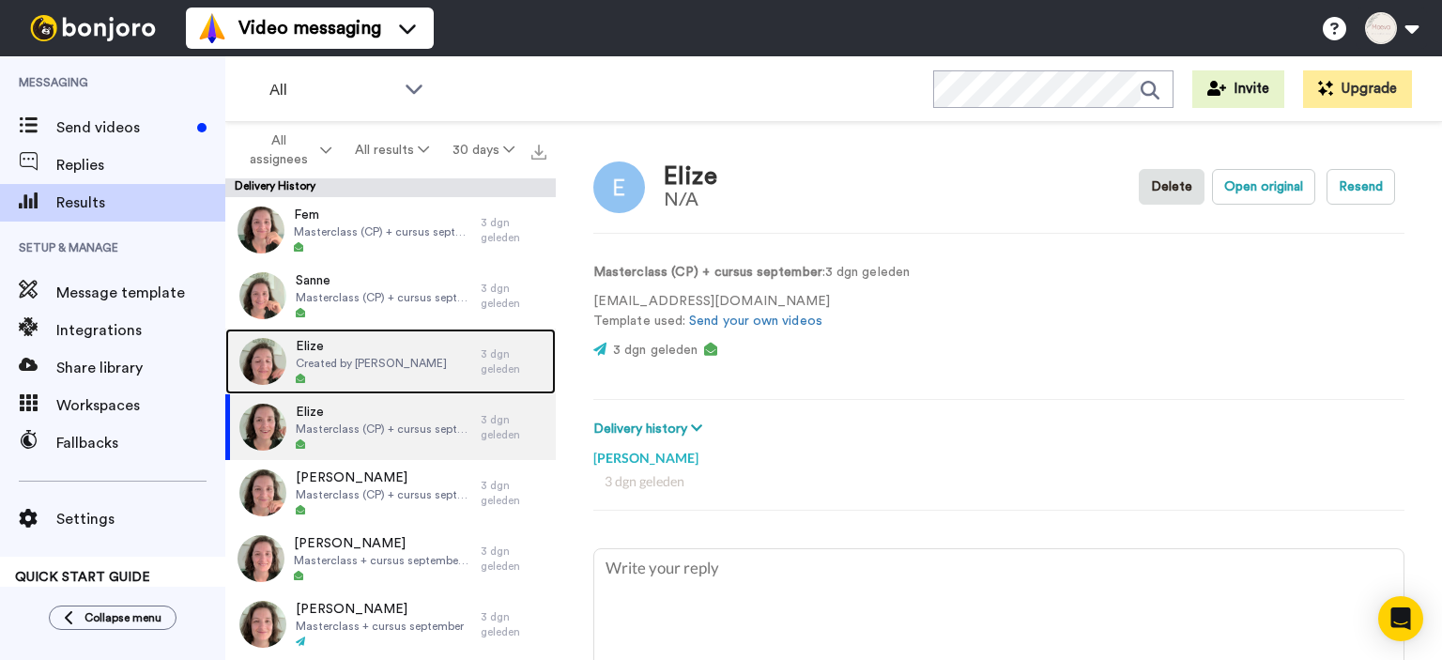
click at [419, 359] on div "Elize Created by Eva Aertse" at bounding box center [352, 361] width 255 height 66
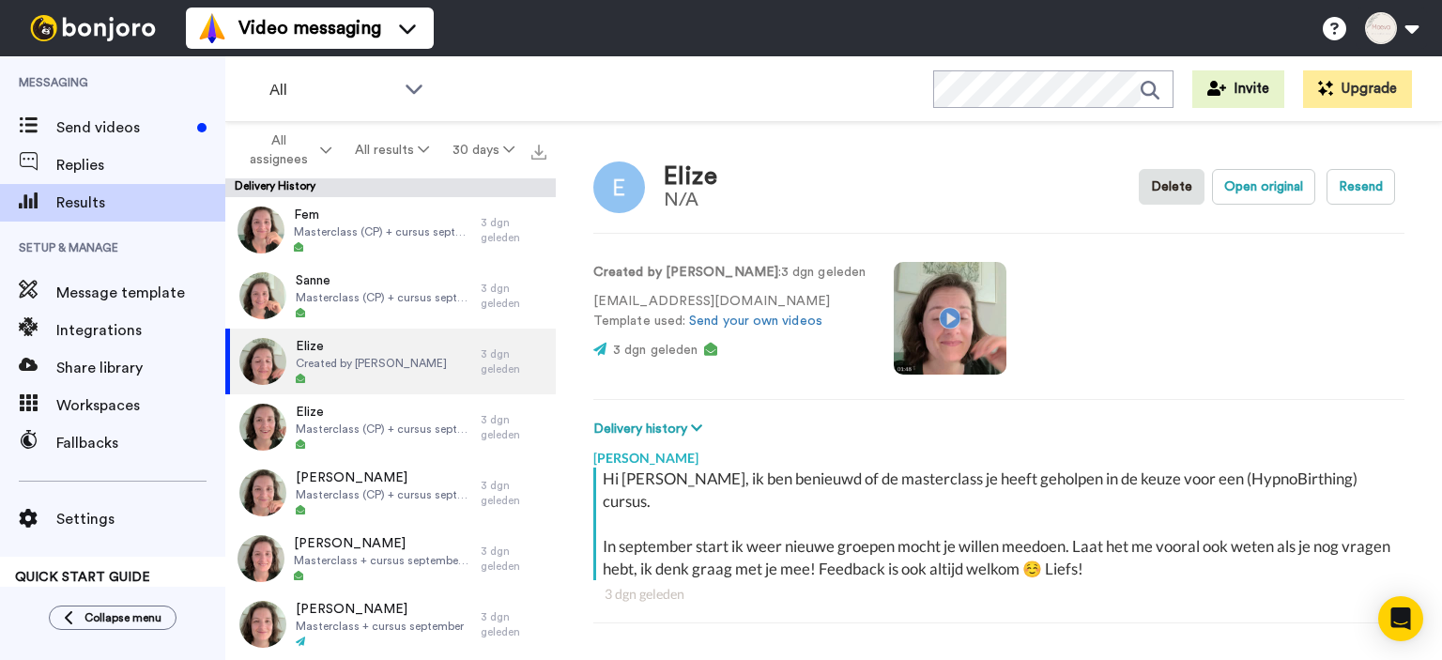
click at [897, 314] on video at bounding box center [949, 318] width 113 height 113
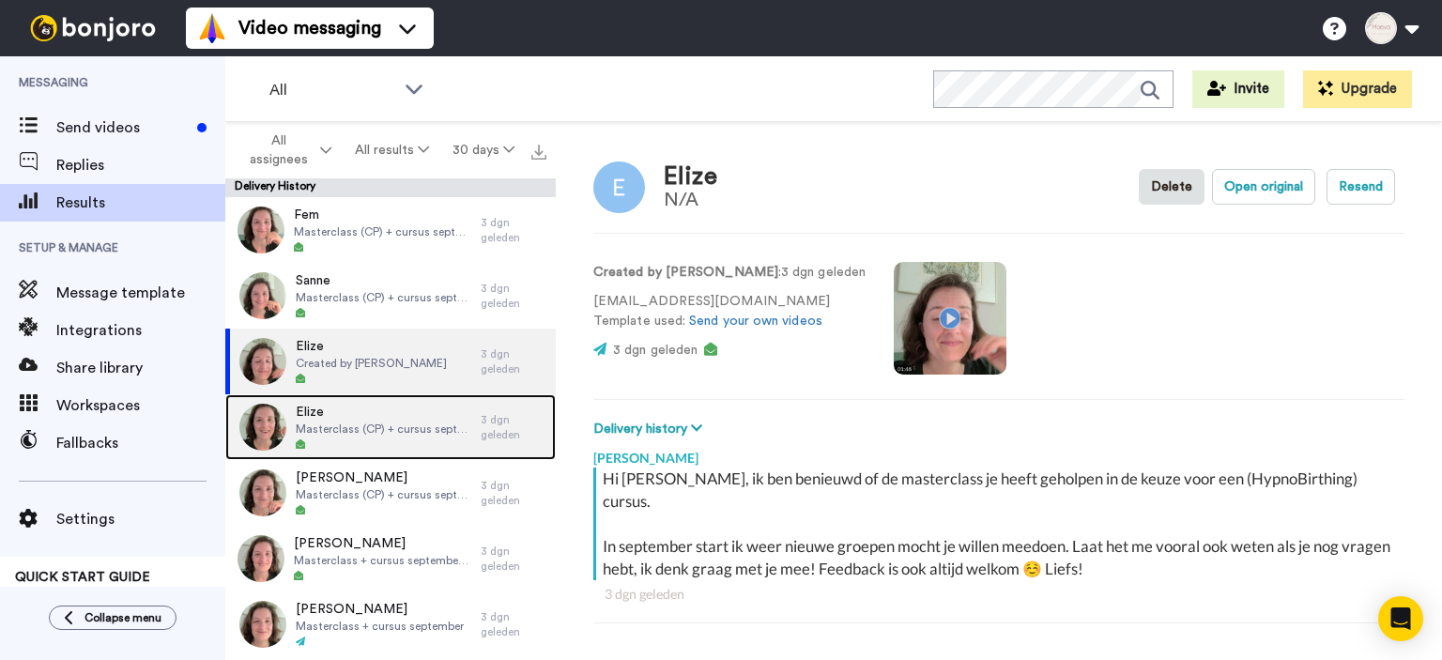
click at [409, 426] on span "Masterclass (CP) + cursus september" at bounding box center [384, 428] width 176 height 15
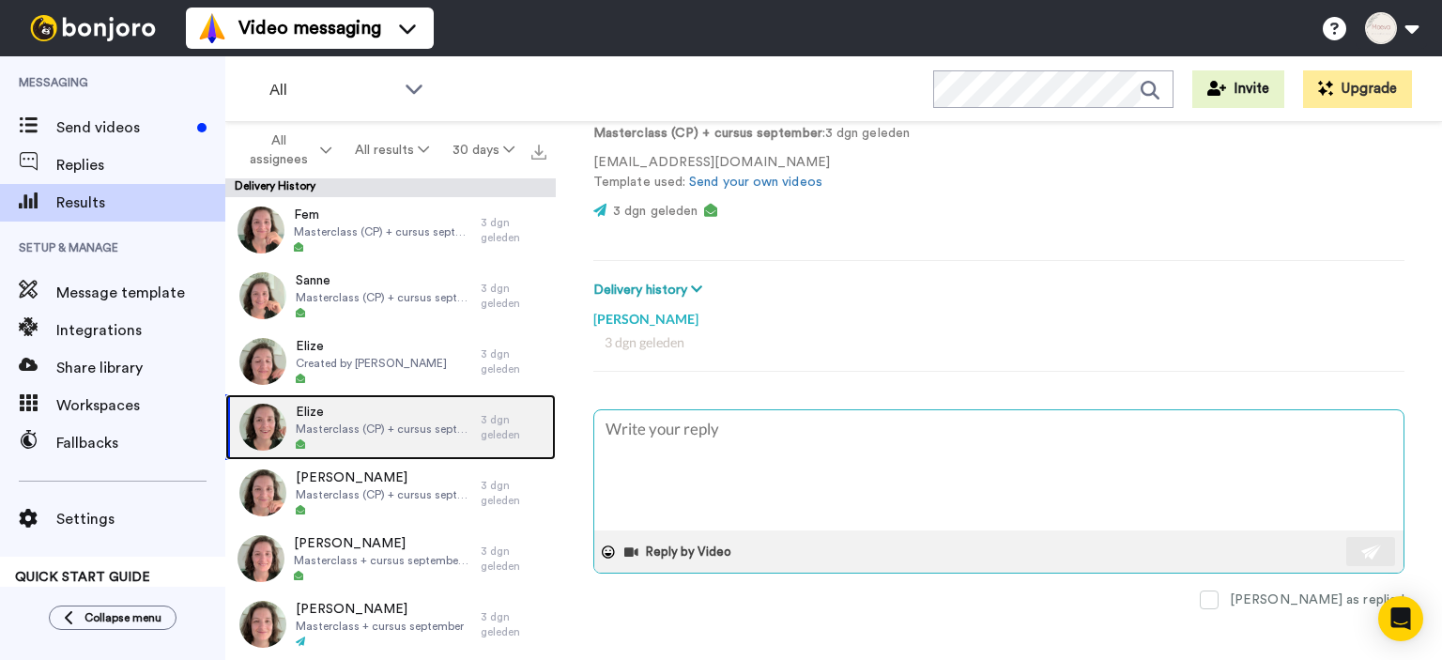
scroll to position [143, 0]
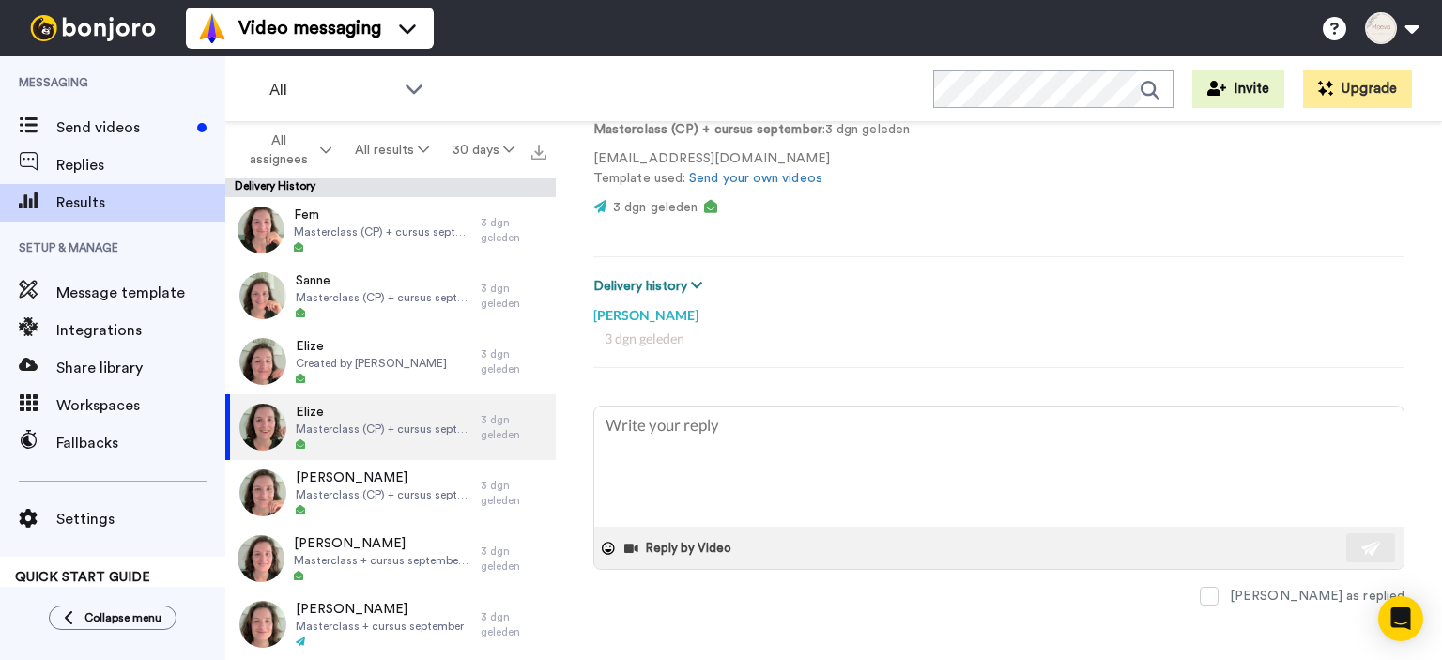
click at [696, 280] on icon at bounding box center [696, 285] width 11 height 13
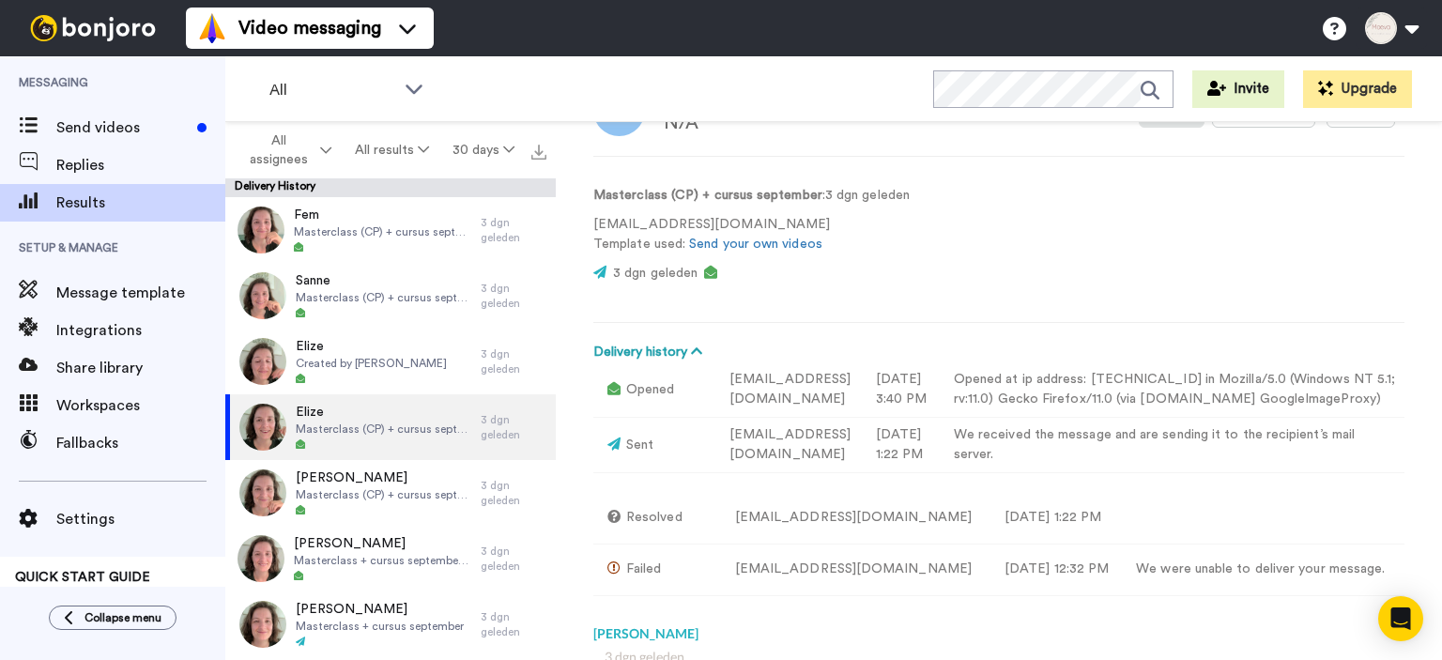
scroll to position [0, 0]
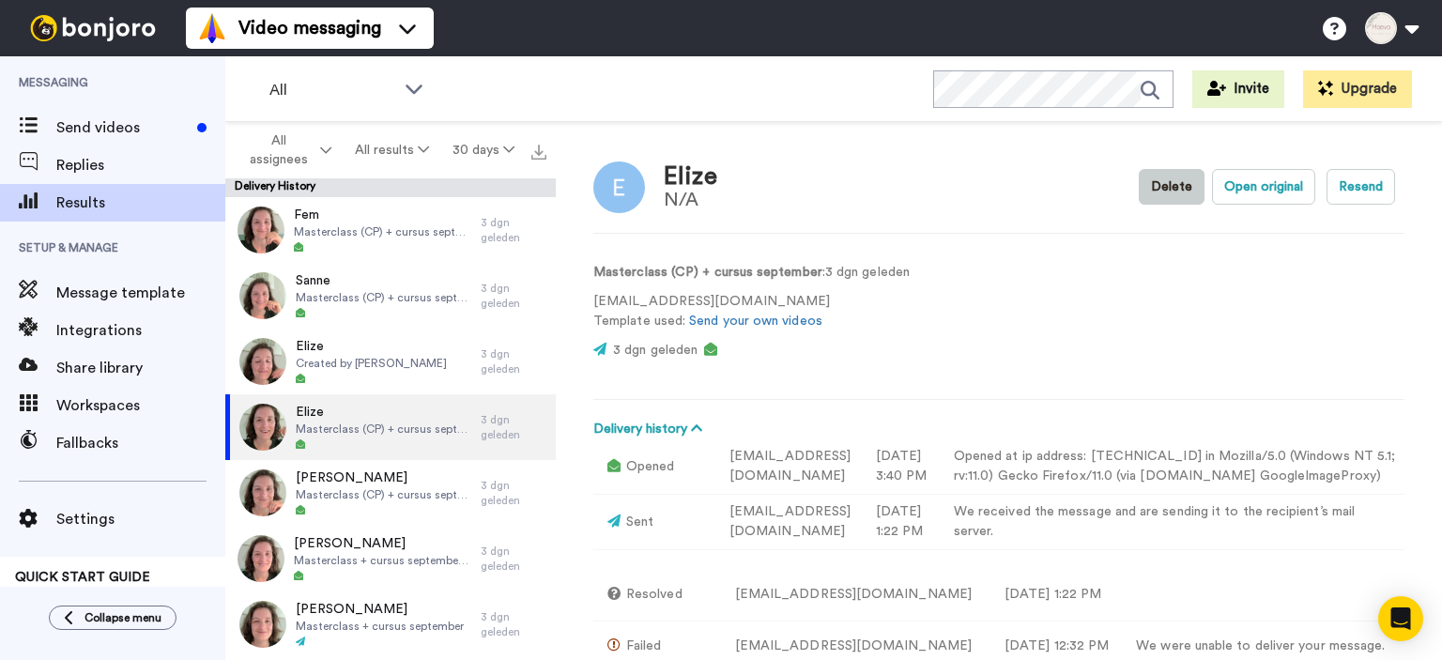
click at [1158, 191] on button "Delete" at bounding box center [1171, 187] width 66 height 36
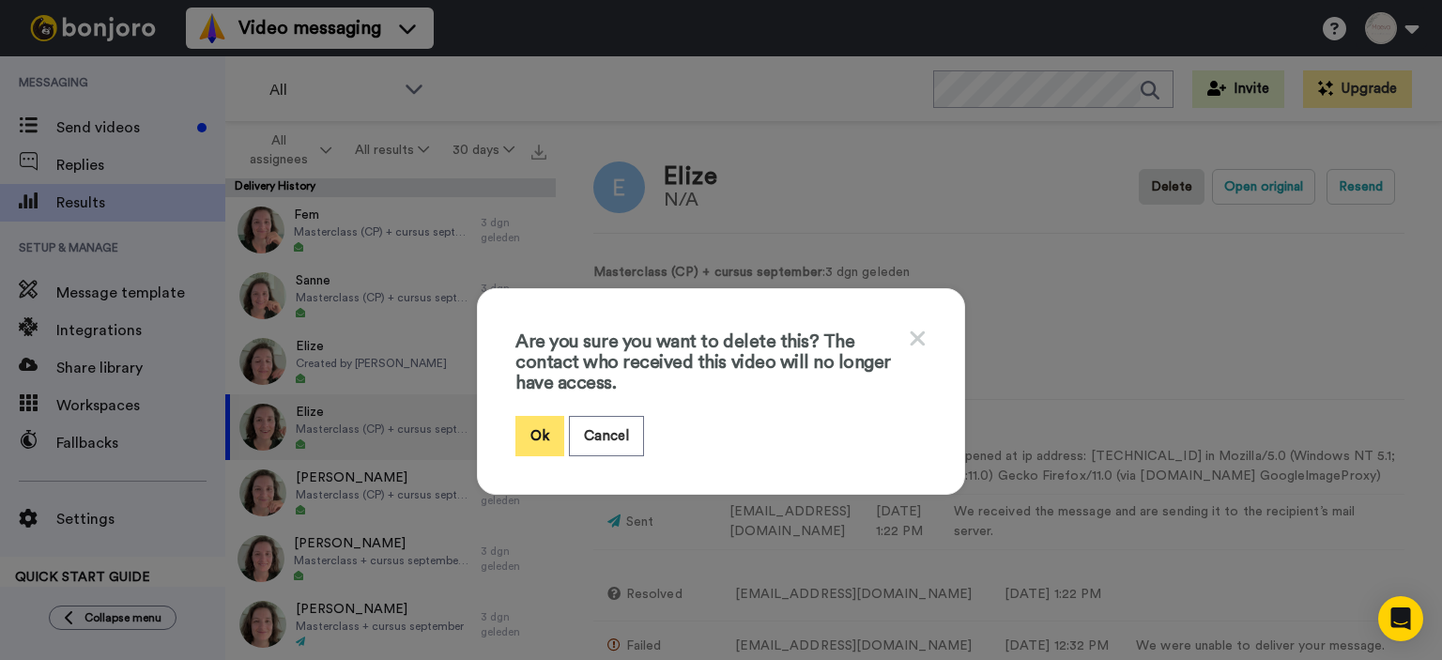
click at [546, 433] on button "Ok" at bounding box center [539, 436] width 49 height 40
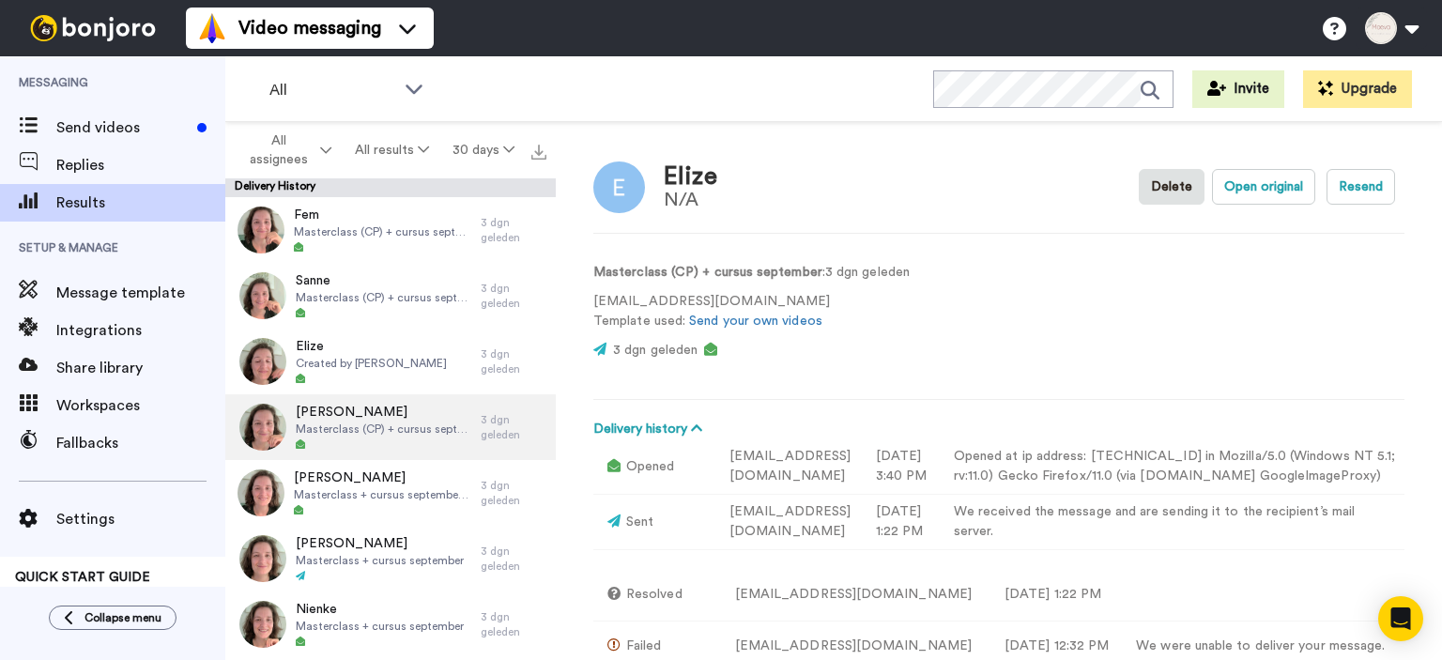
type textarea "x"
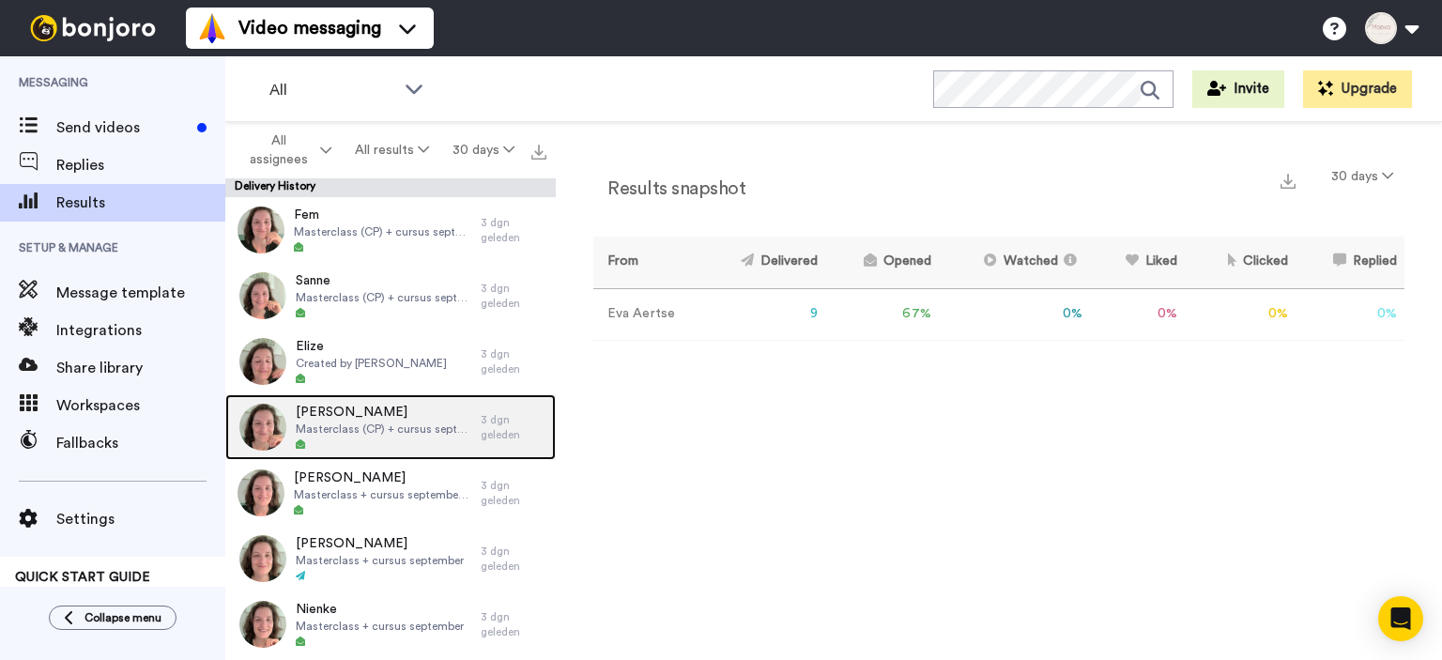
click at [346, 420] on span "[PERSON_NAME]" at bounding box center [384, 412] width 176 height 19
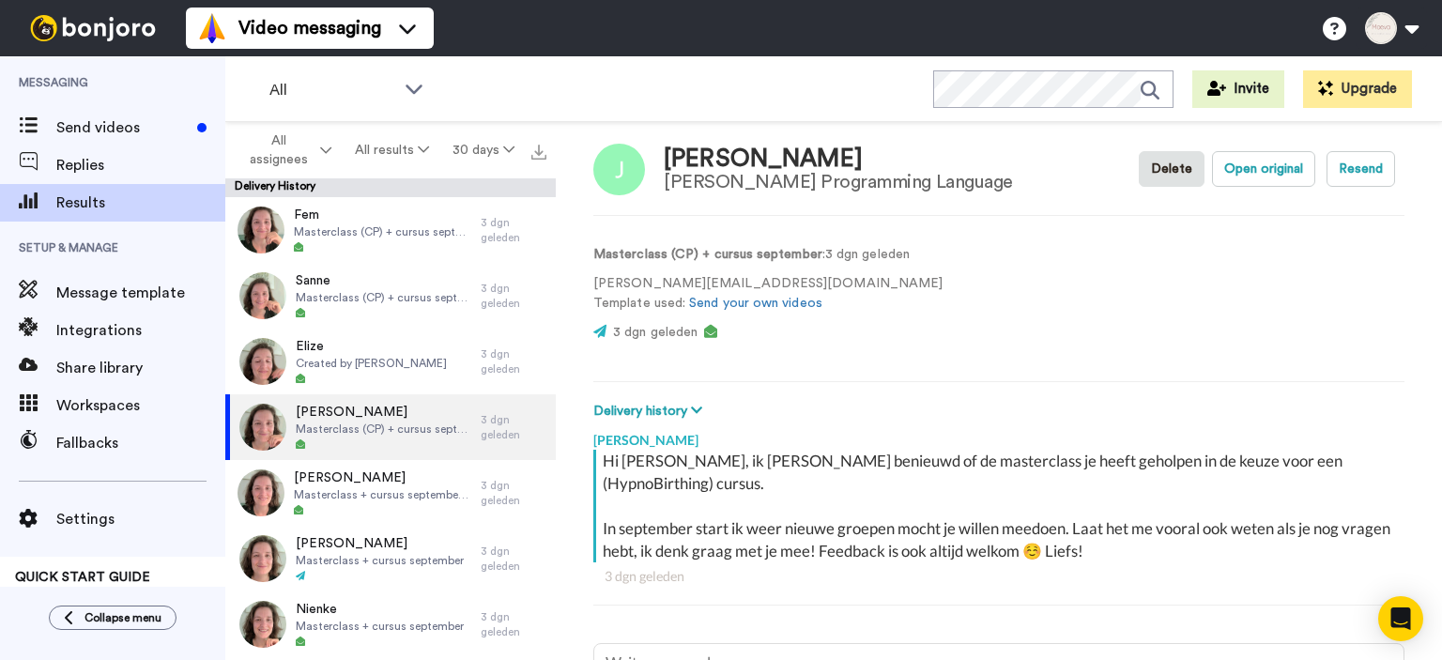
scroll to position [3, 0]
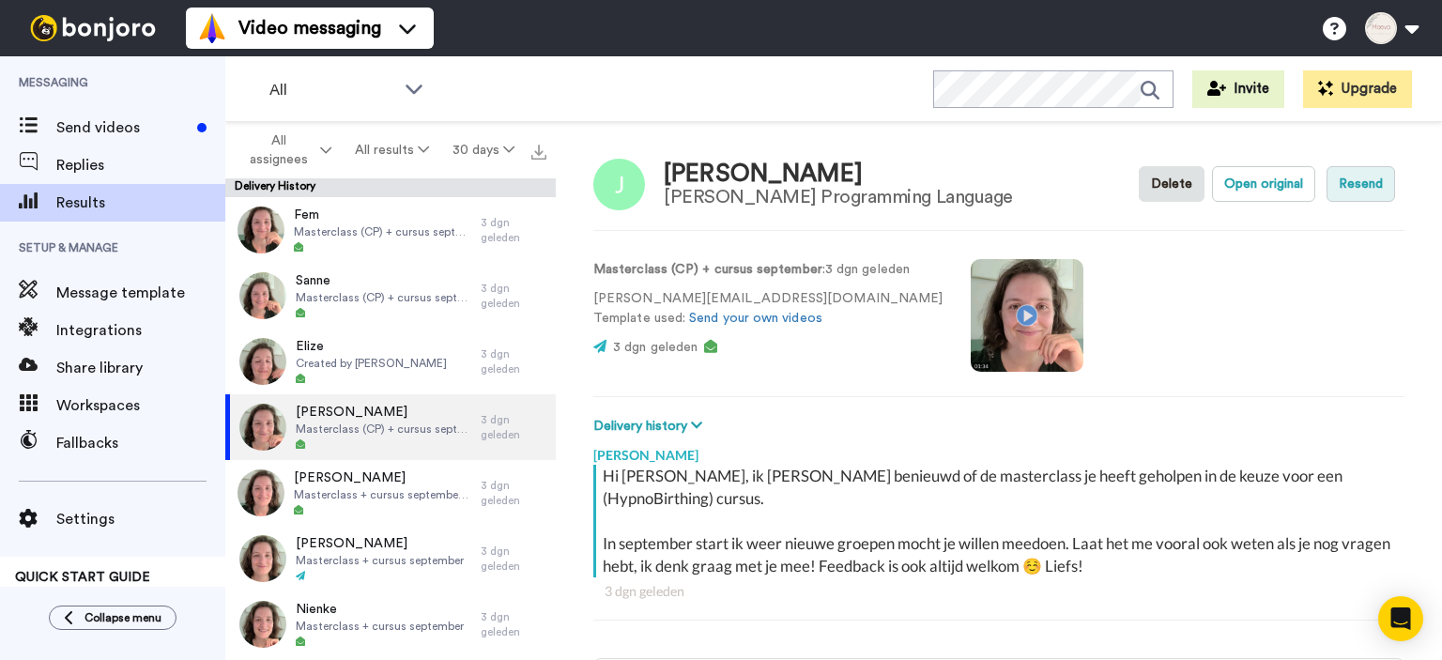
click at [1372, 180] on button "Resend" at bounding box center [1360, 184] width 69 height 36
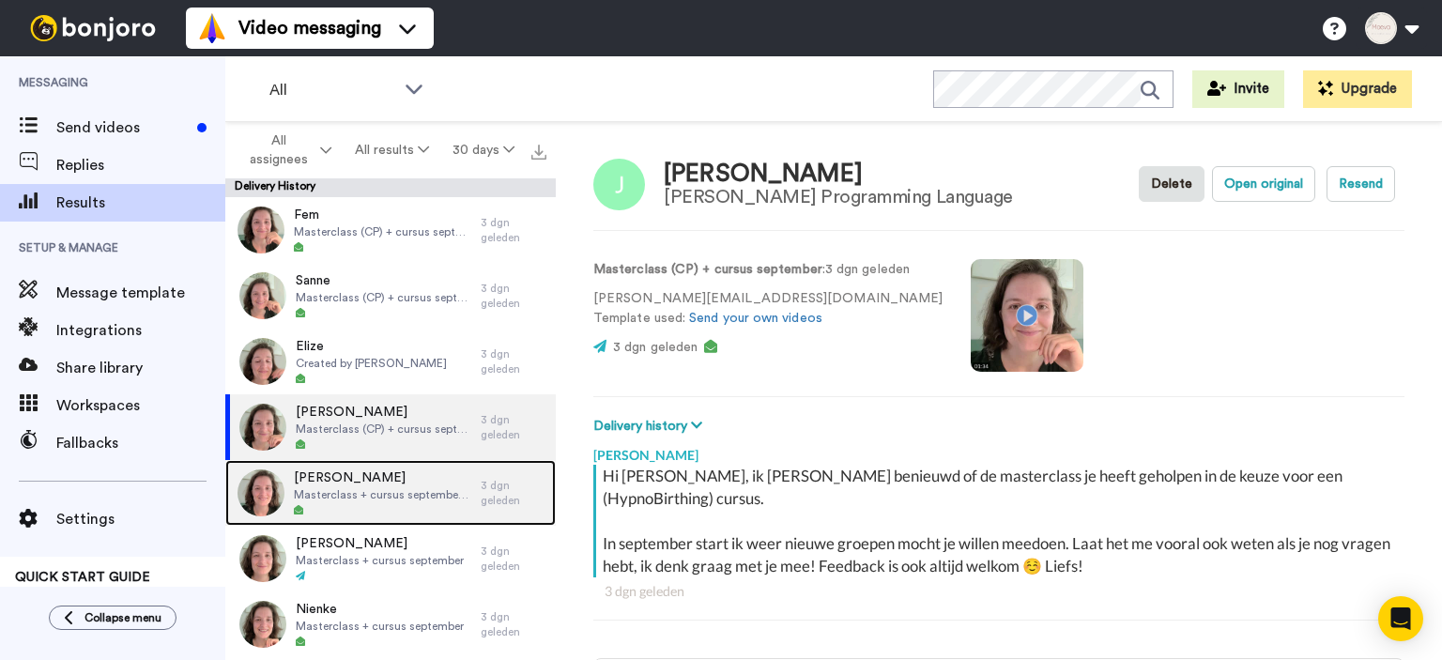
click at [371, 486] on span "[PERSON_NAME]" at bounding box center [382, 477] width 177 height 19
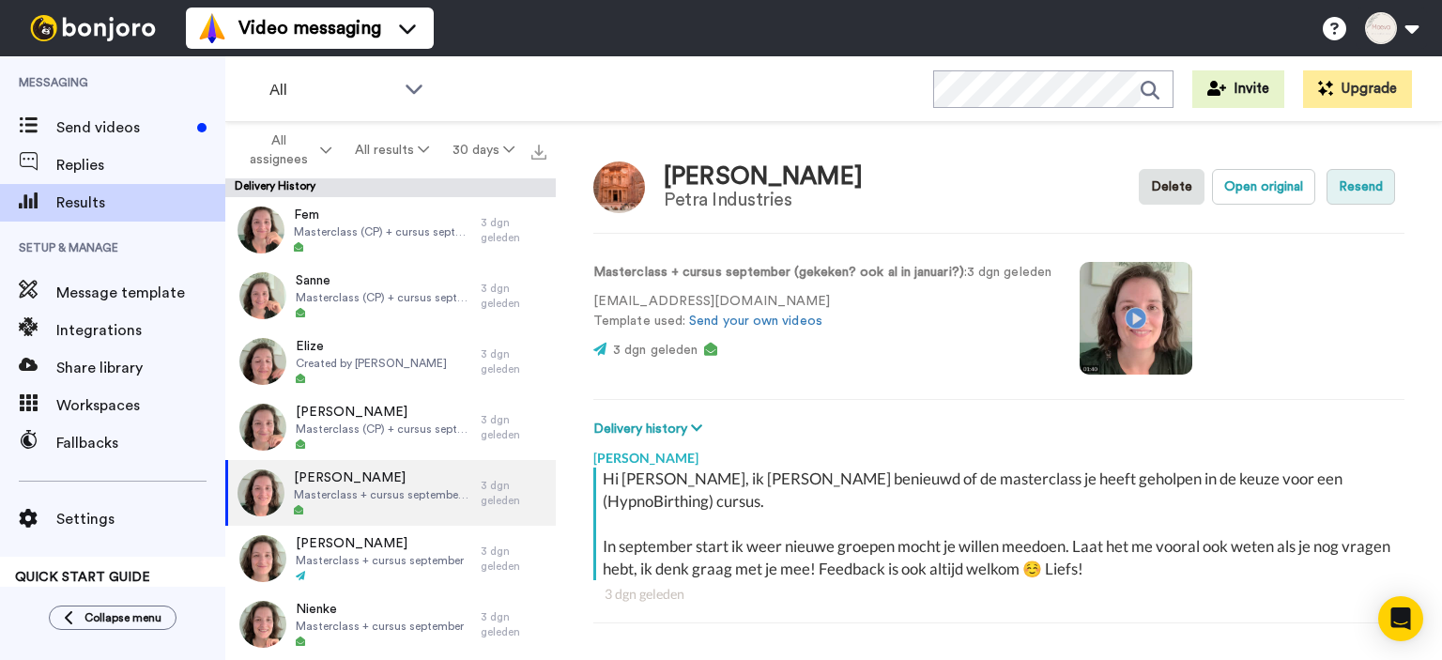
click at [1367, 183] on button "Resend" at bounding box center [1360, 187] width 69 height 36
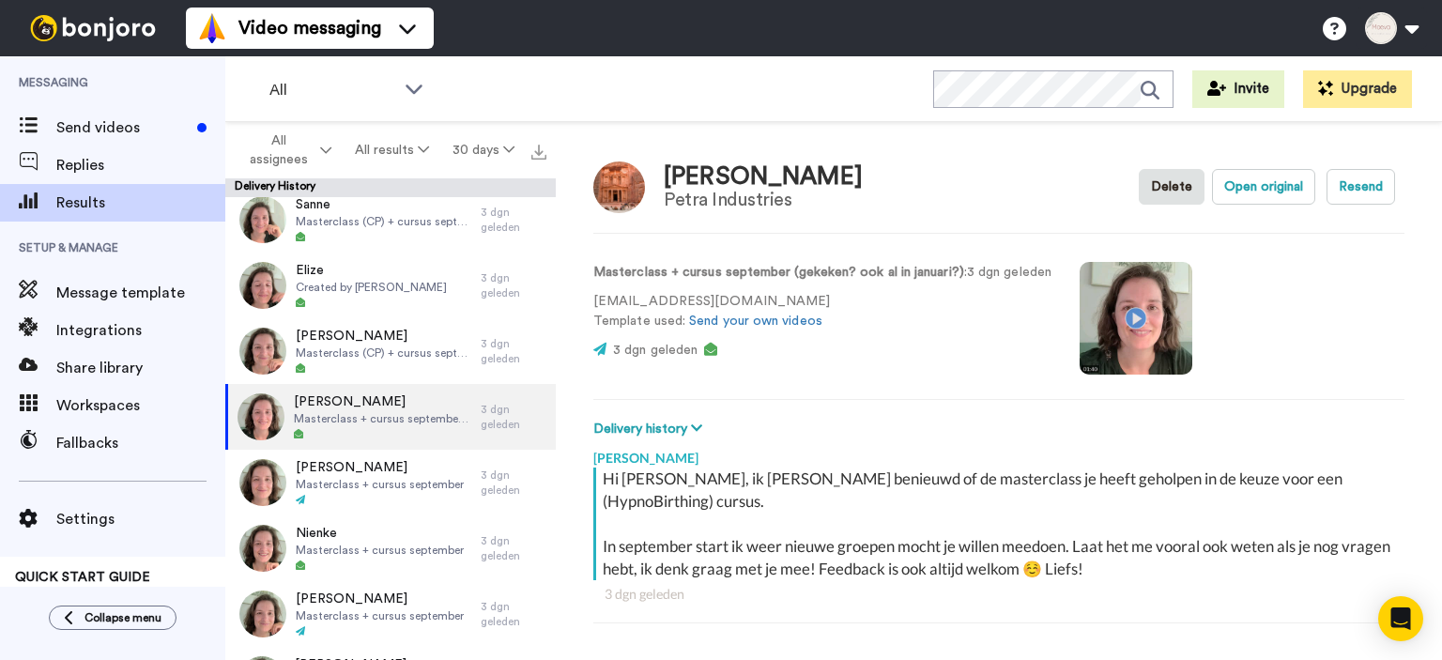
scroll to position [116, 0]
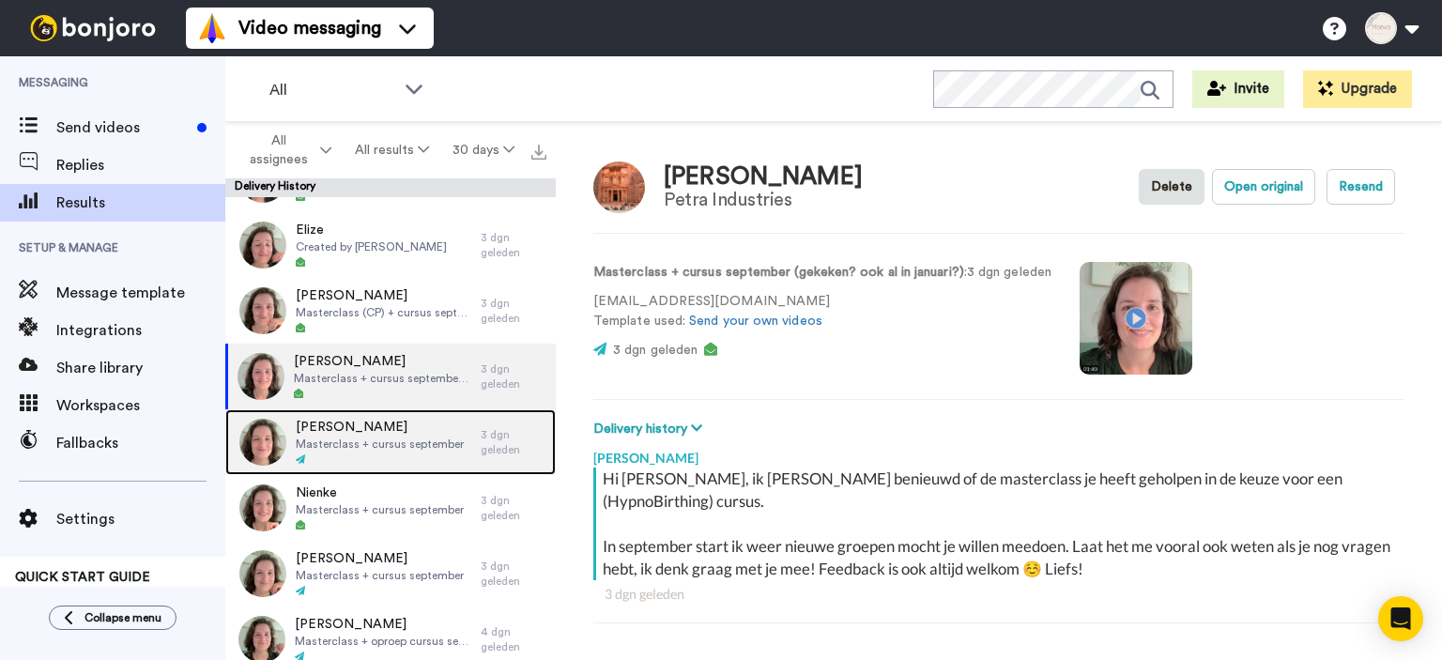
click at [404, 430] on span "[PERSON_NAME]" at bounding box center [380, 427] width 168 height 19
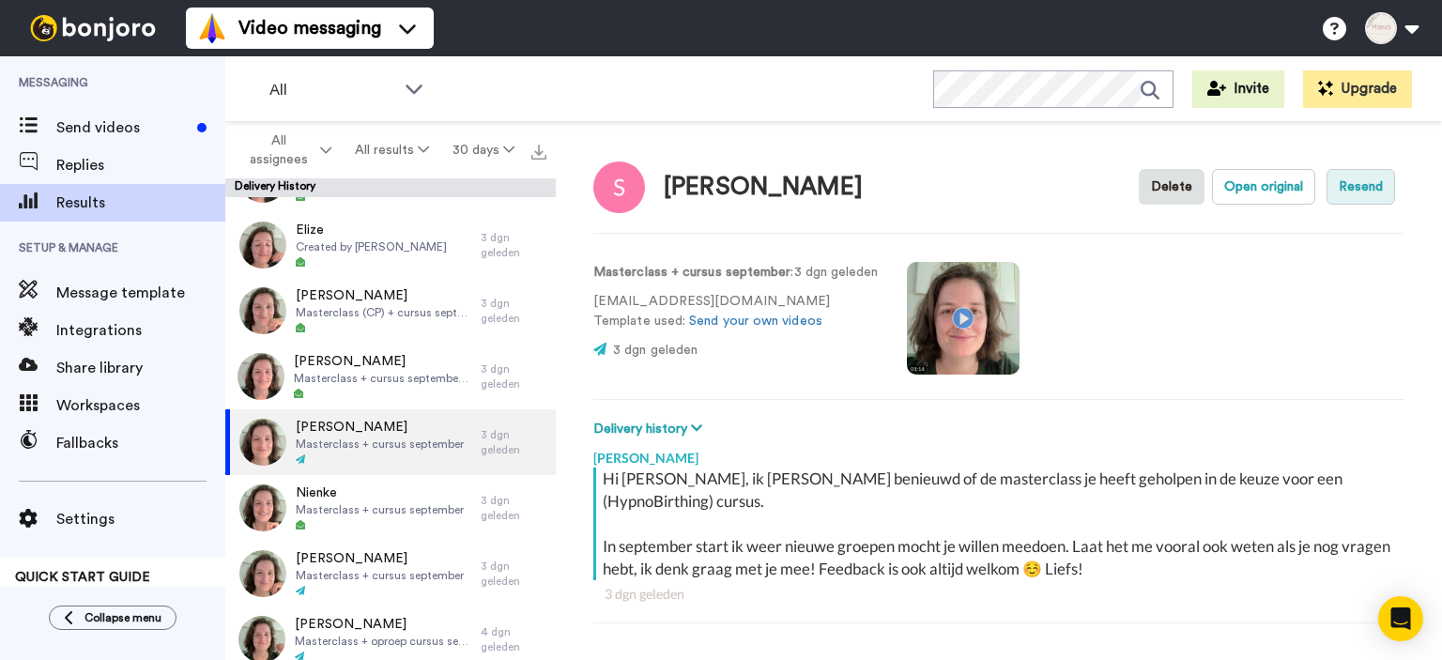
click at [1376, 176] on button "Resend" at bounding box center [1360, 187] width 69 height 36
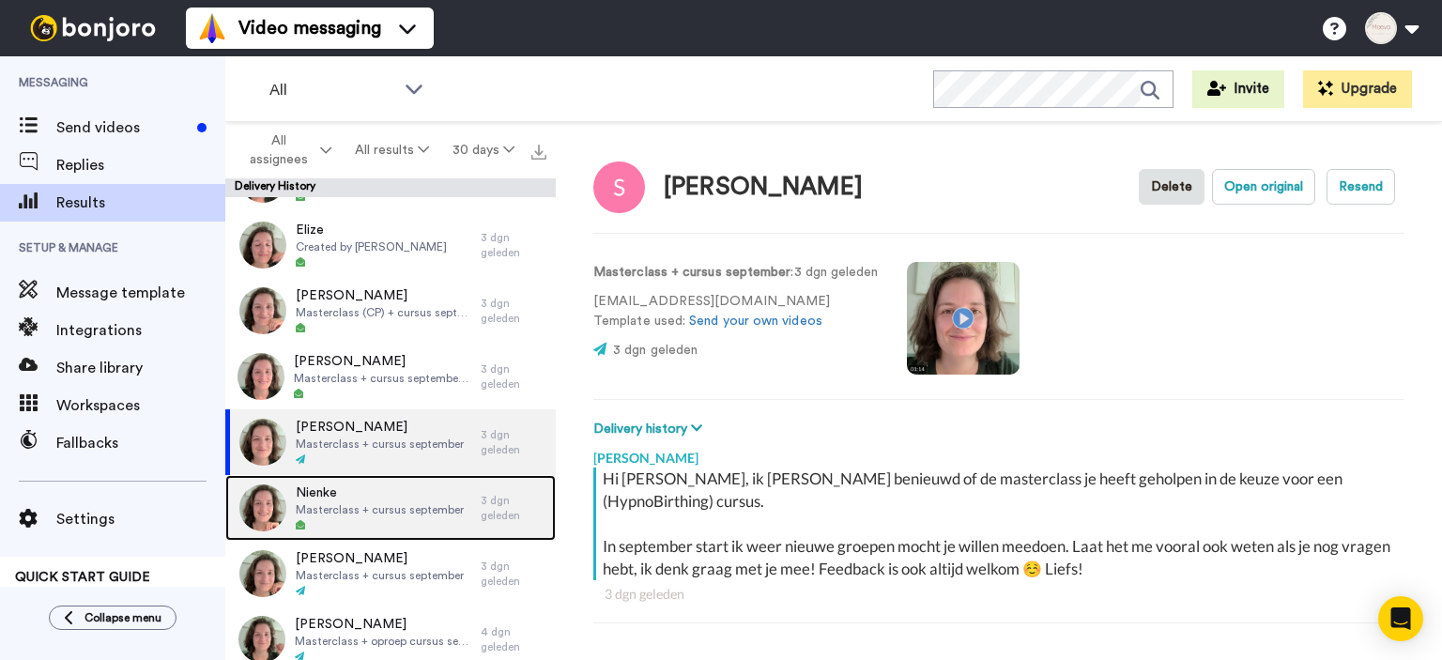
click at [373, 502] on span "Masterclass + cursus september" at bounding box center [380, 509] width 168 height 15
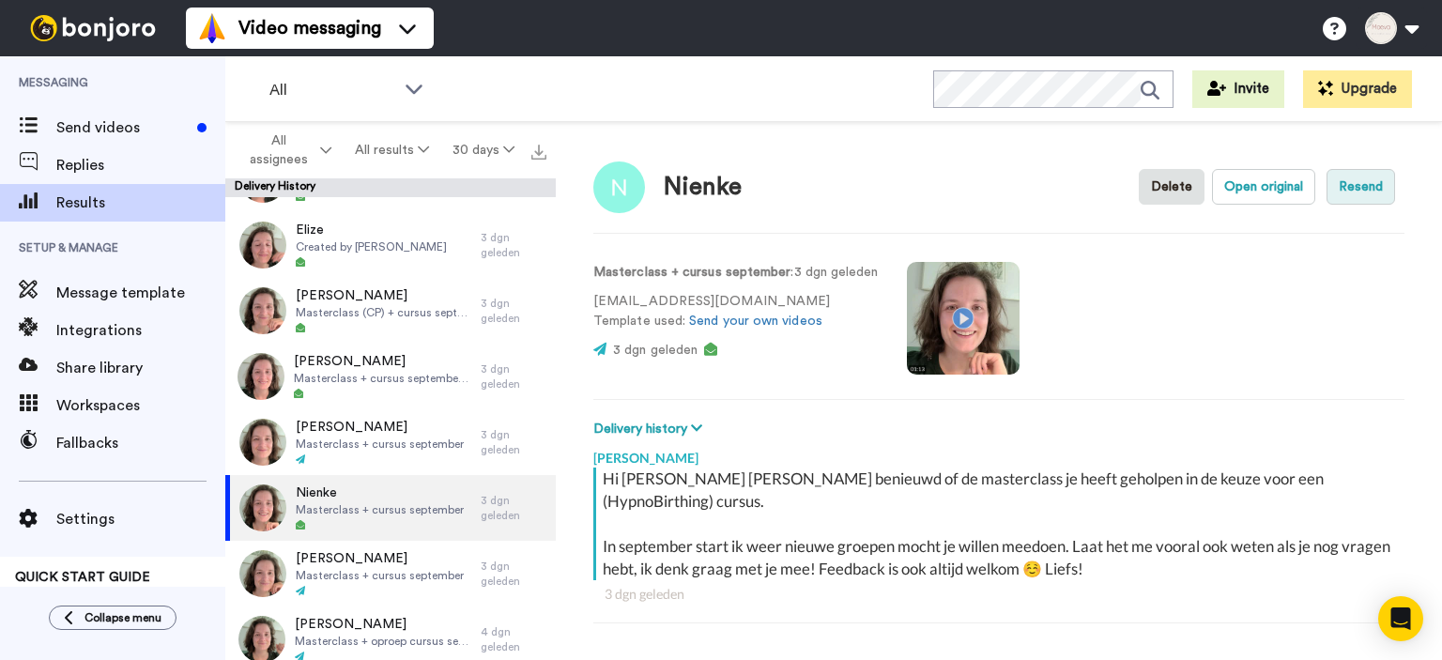
click at [1374, 190] on button "Resend" at bounding box center [1360, 187] width 69 height 36
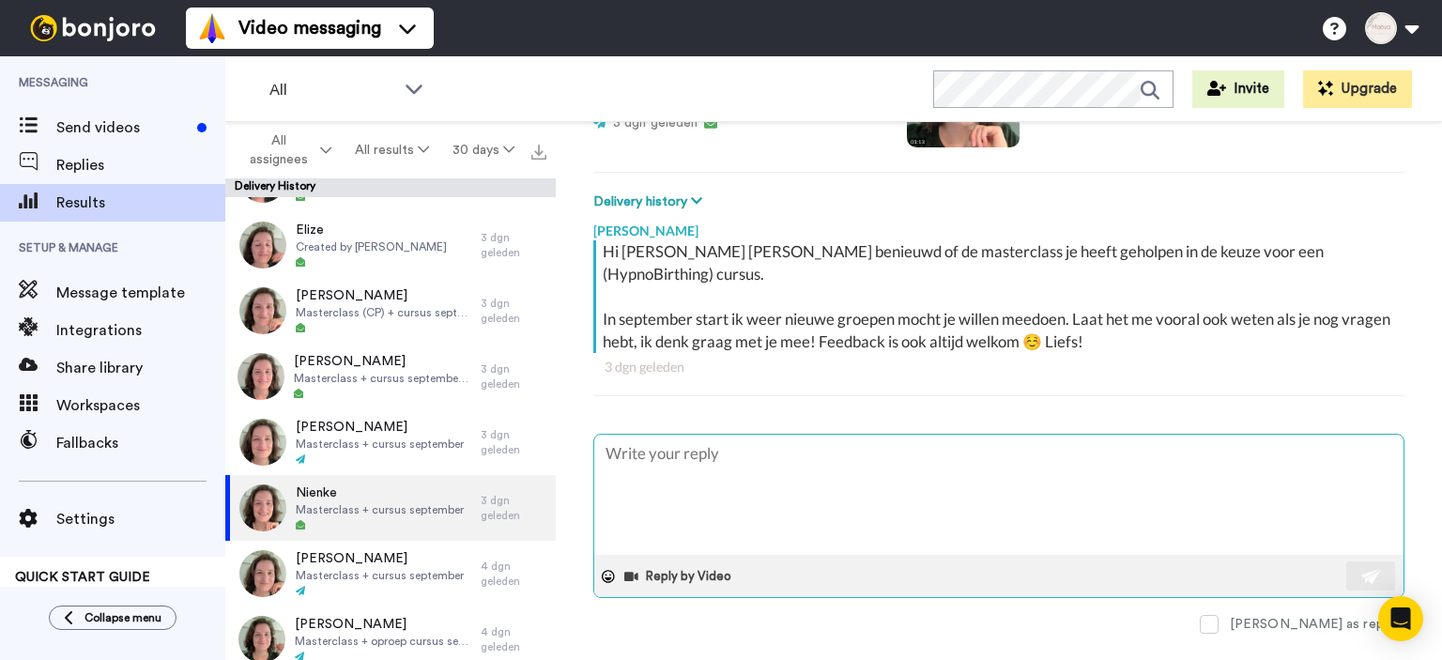
scroll to position [229, 0]
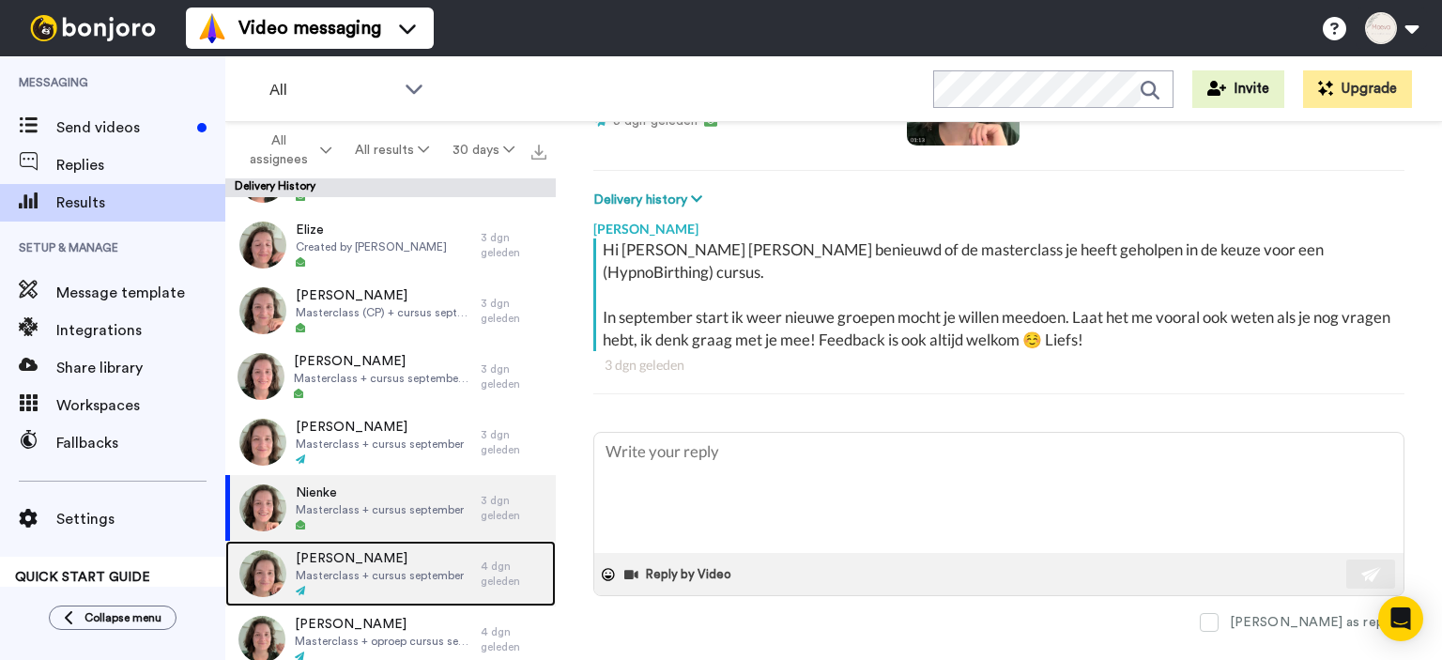
click at [361, 570] on span "Masterclass + cursus september" at bounding box center [380, 575] width 168 height 15
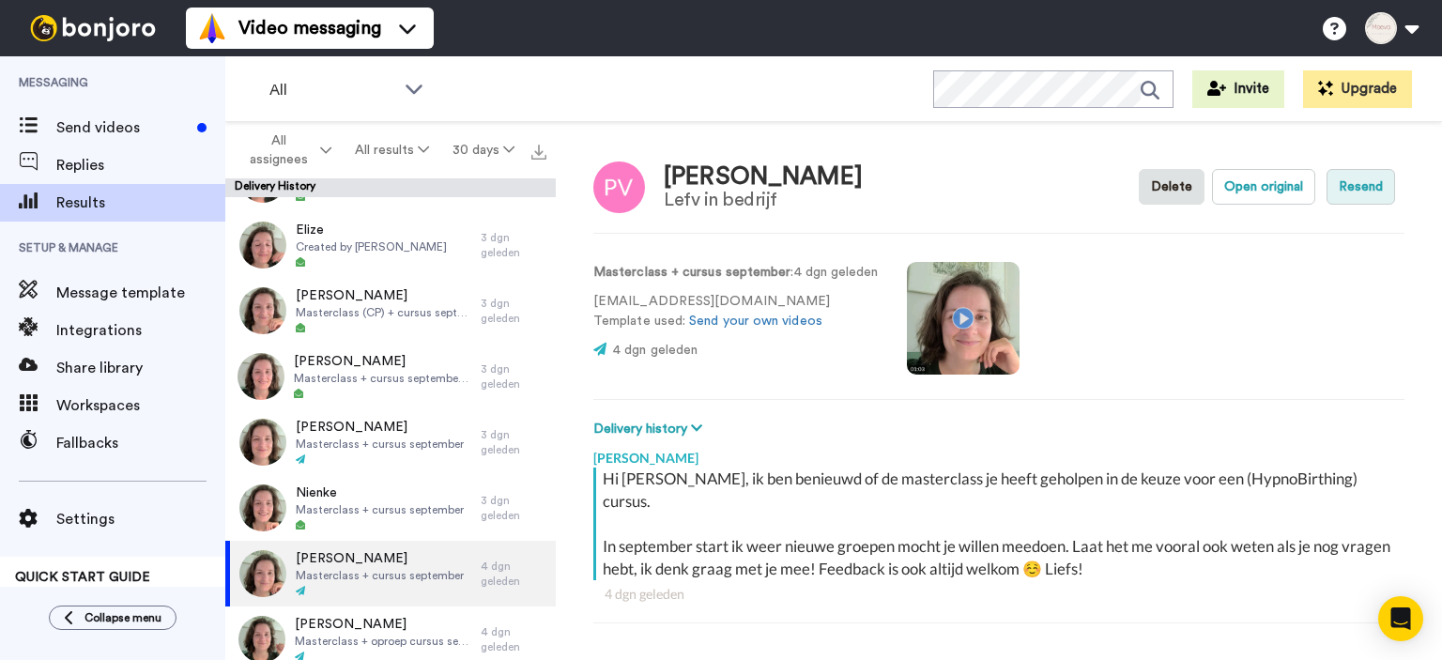
click at [1359, 189] on button "Resend" at bounding box center [1360, 187] width 69 height 36
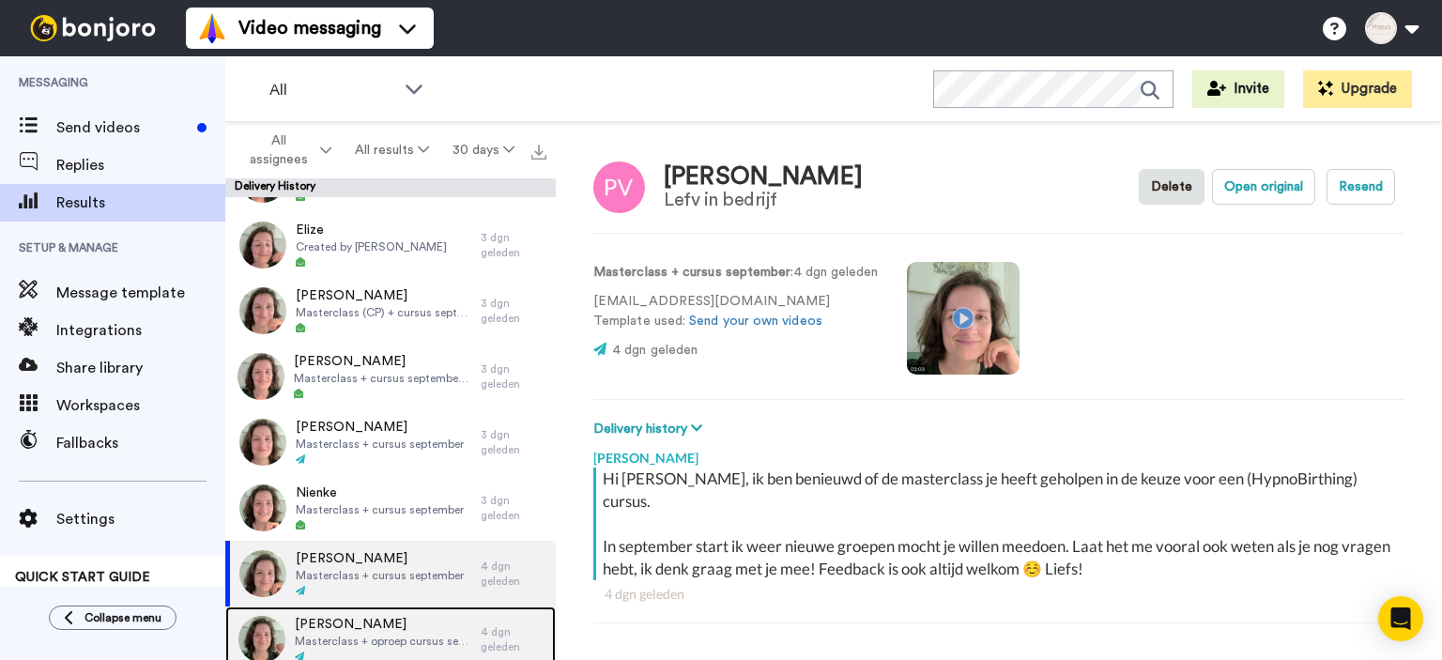
click at [348, 628] on span "[PERSON_NAME]" at bounding box center [383, 624] width 176 height 19
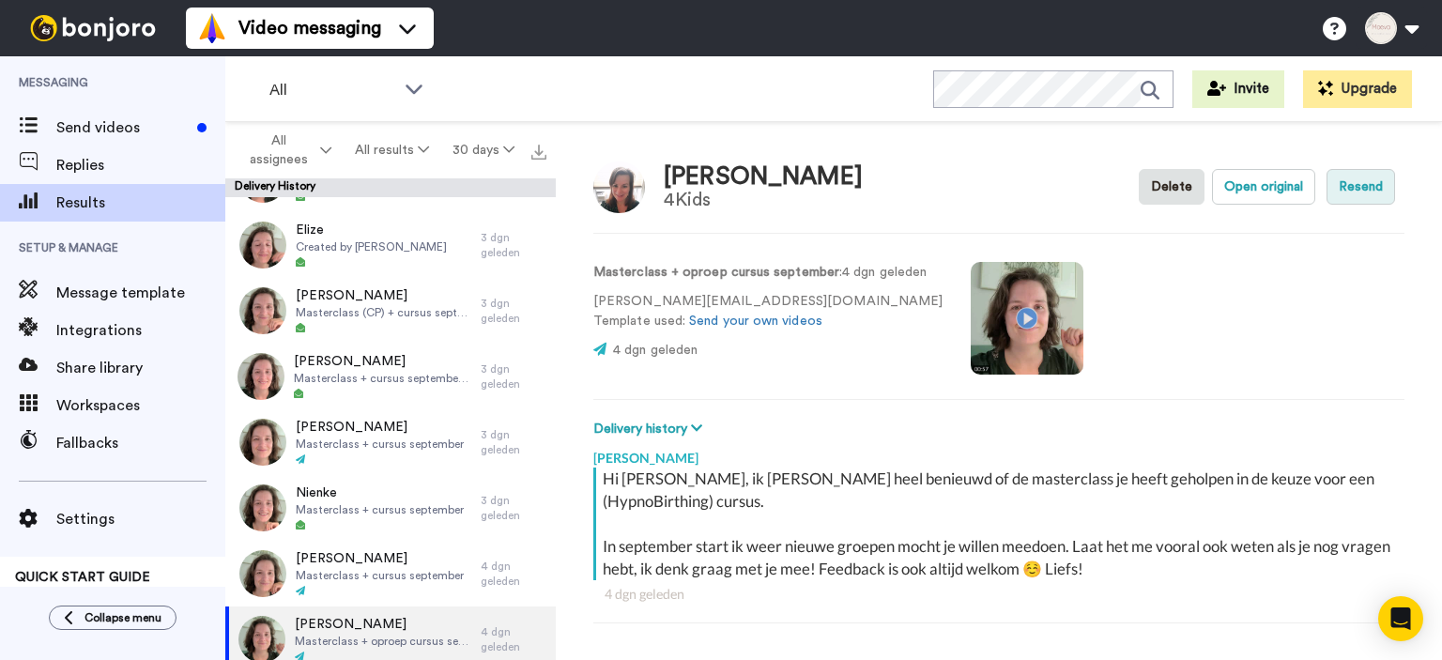
click at [1361, 188] on button "Resend" at bounding box center [1360, 187] width 69 height 36
click at [592, 243] on div "Ilona Postma 4Kids Delete Open original Resend Masterclass + oproep cursus sept…" at bounding box center [999, 395] width 886 height 547
type textarea "x"
click at [779, 385] on div "Ilona Postma 4Kids Delete Open original Resend Masterclass + oproep cursus sept…" at bounding box center [999, 395] width 886 height 547
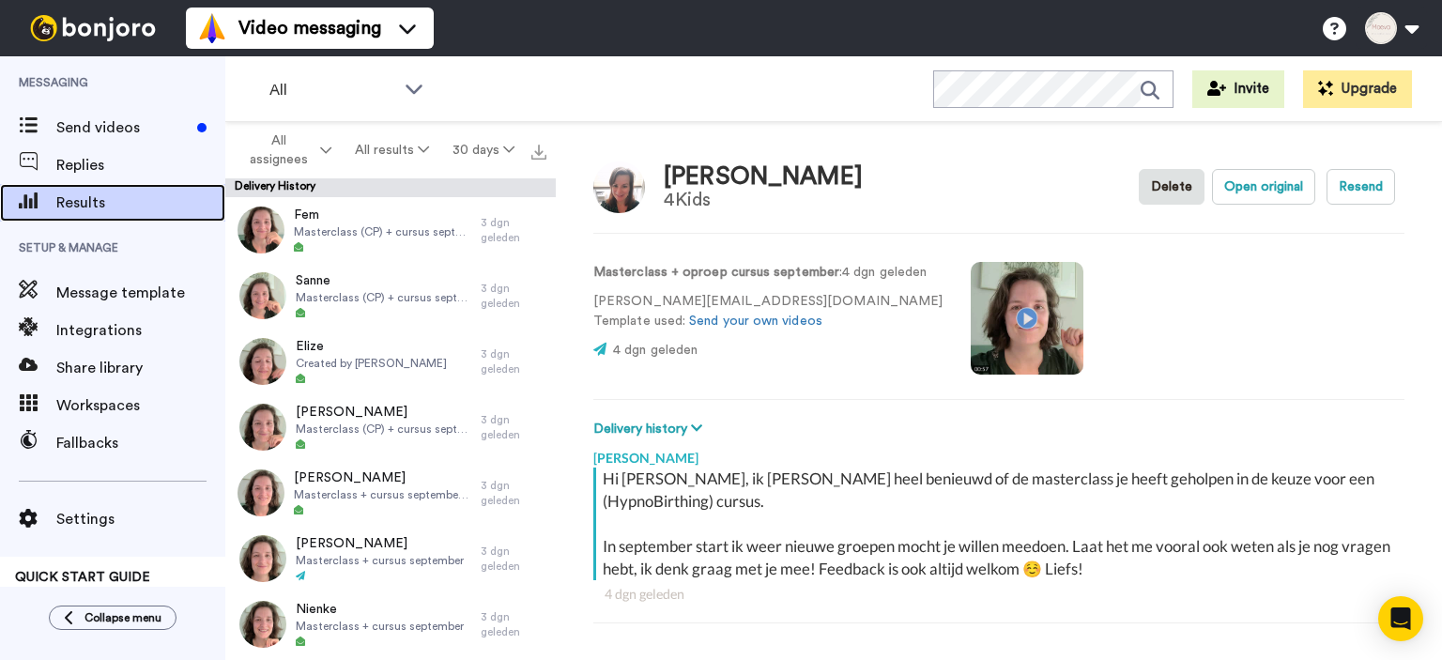
click at [73, 205] on span "Results" at bounding box center [140, 202] width 169 height 23
